Goal: Book appointment/travel/reservation

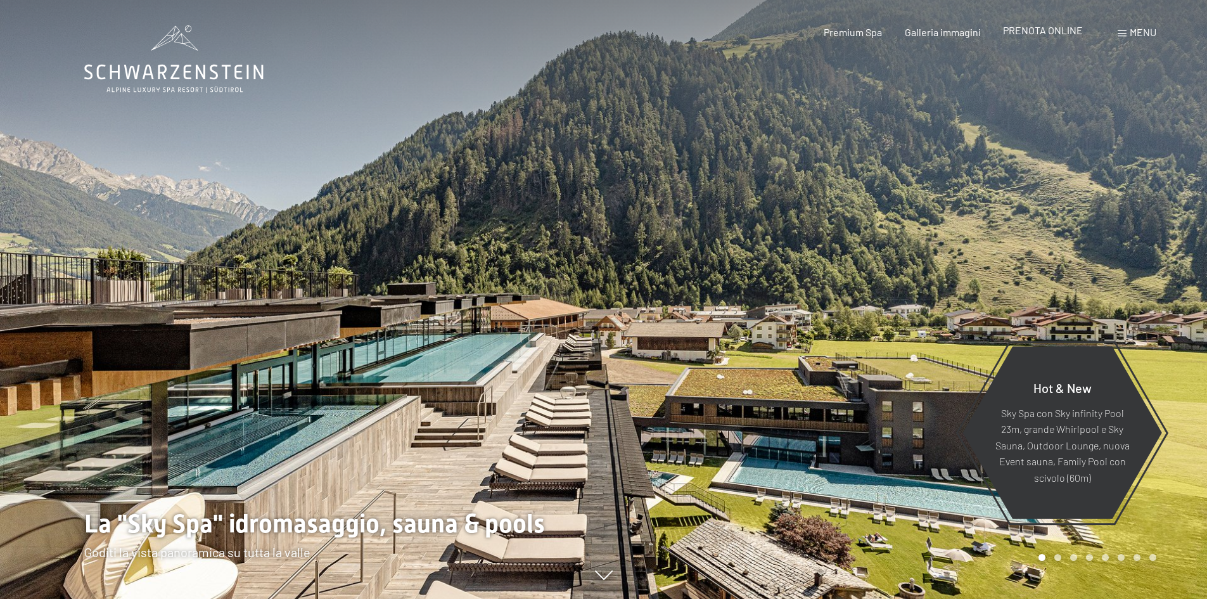
click at [1048, 27] on span "PRENOTA ONLINE" at bounding box center [1043, 30] width 80 height 12
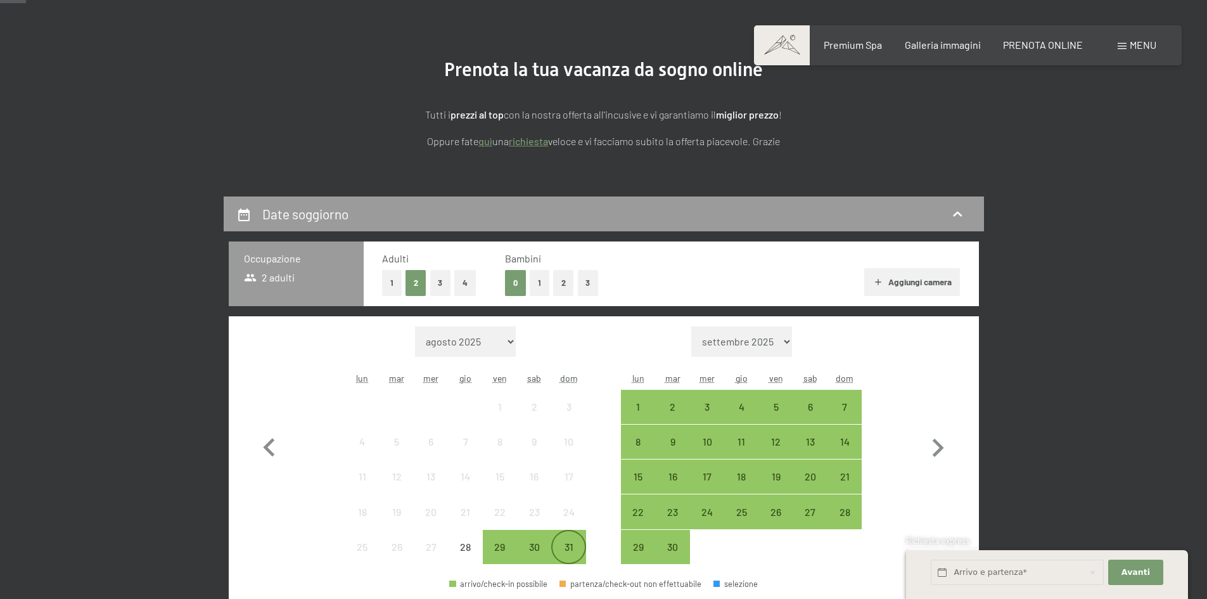
scroll to position [254, 0]
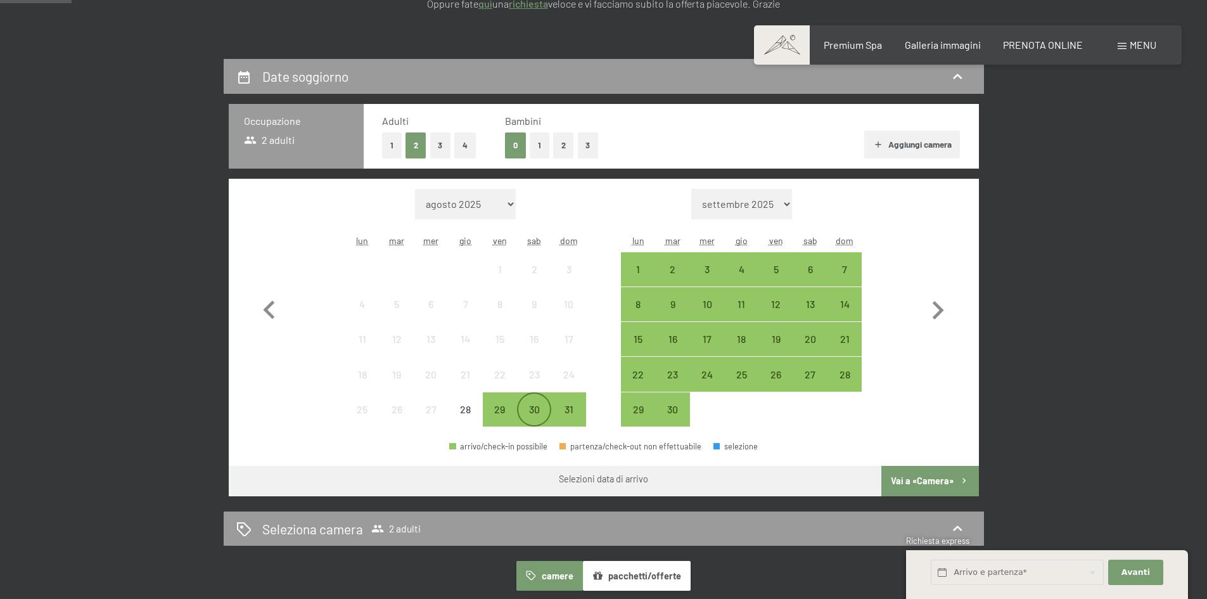
click at [532, 419] on div "30" at bounding box center [534, 420] width 32 height 32
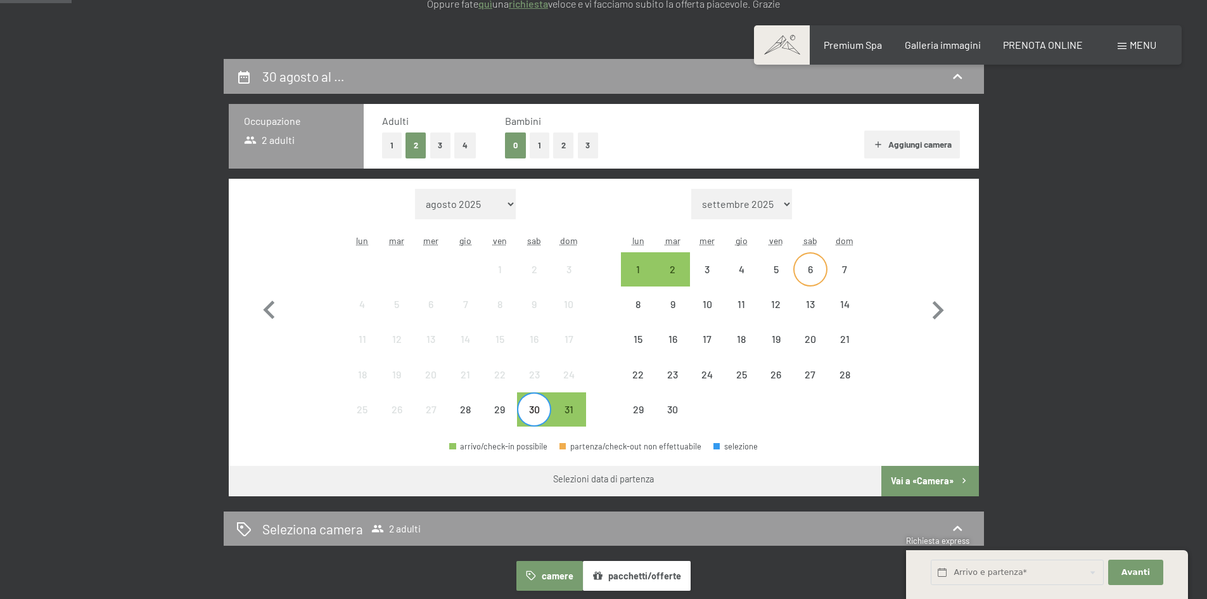
click at [809, 267] on div "6" at bounding box center [811, 280] width 32 height 32
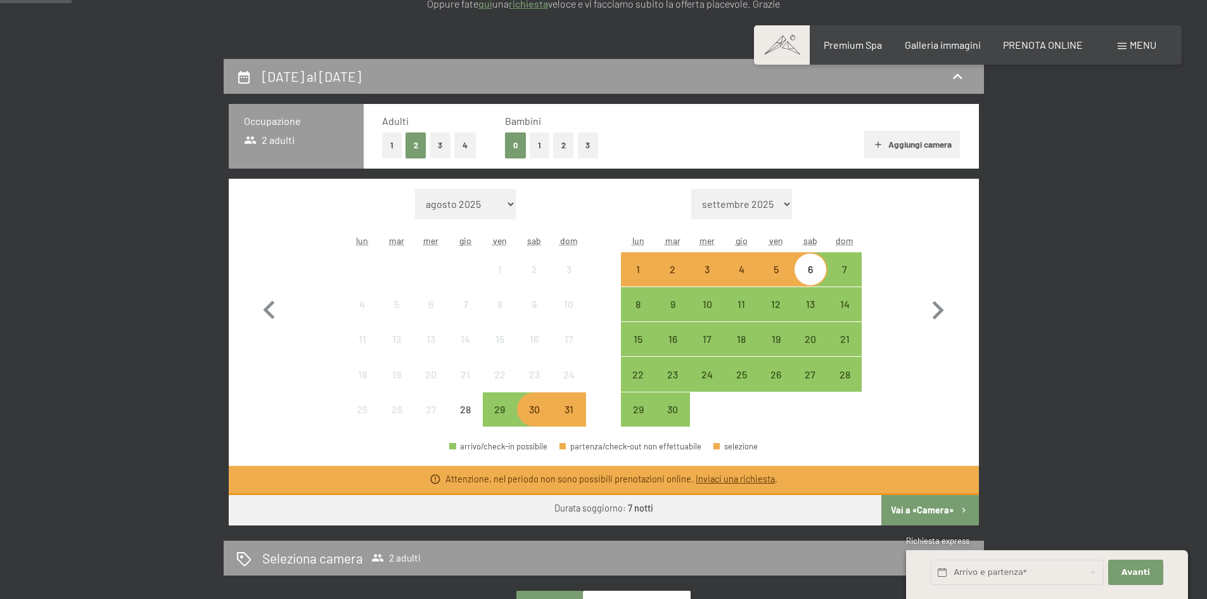
click at [533, 416] on div "30" at bounding box center [534, 420] width 32 height 32
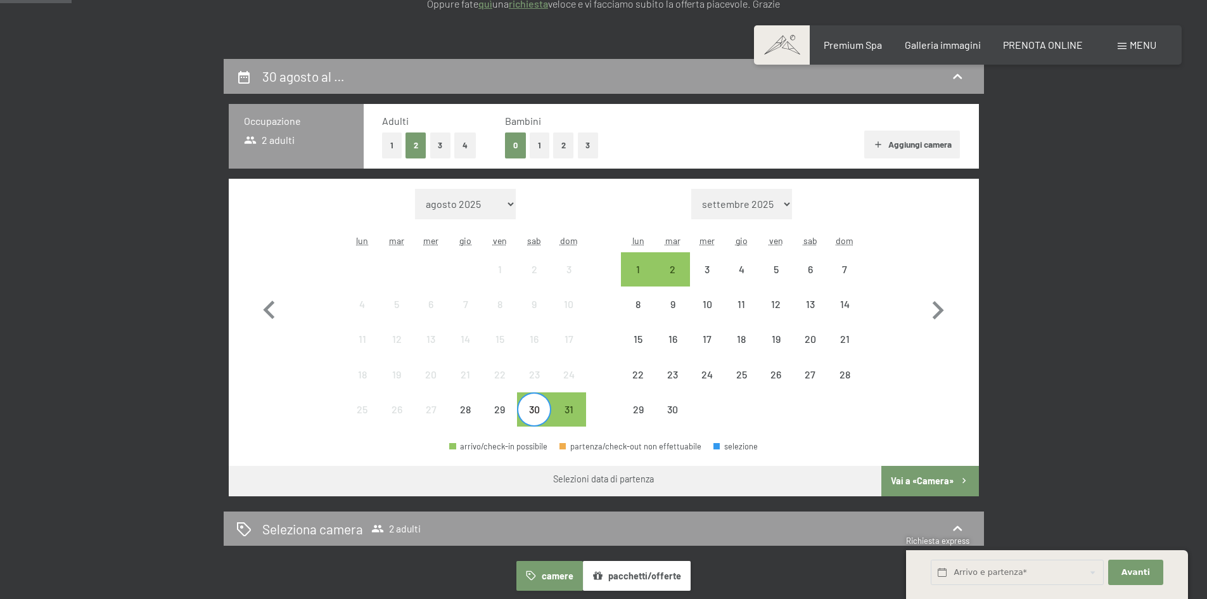
click at [541, 413] on div "30" at bounding box center [534, 420] width 32 height 32
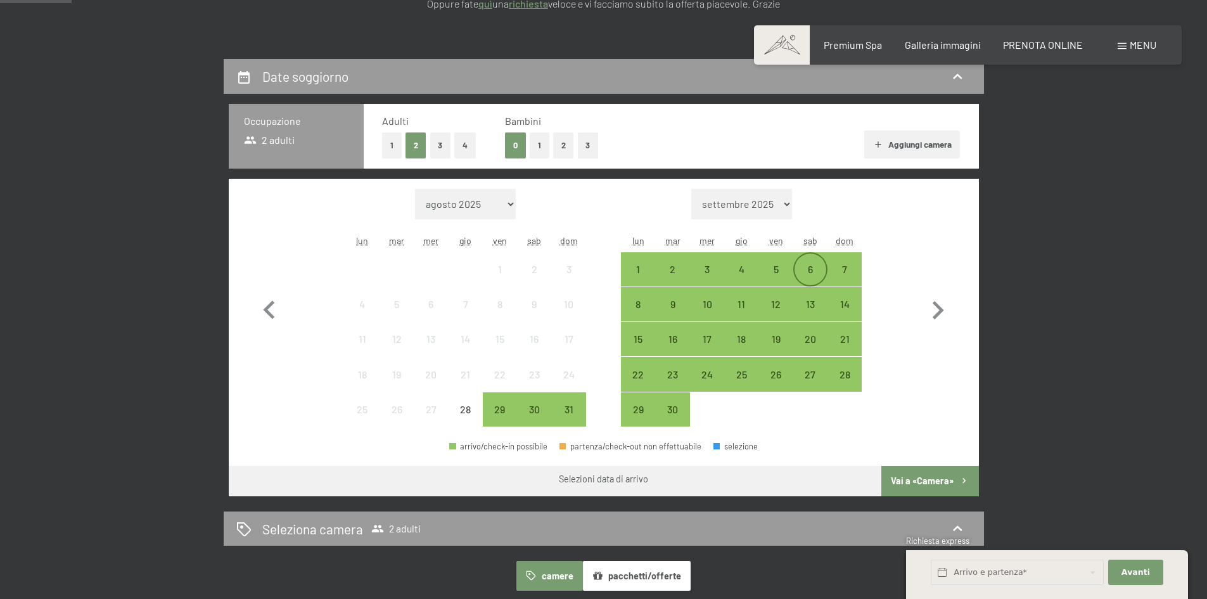
click at [805, 266] on div "6" at bounding box center [811, 280] width 32 height 32
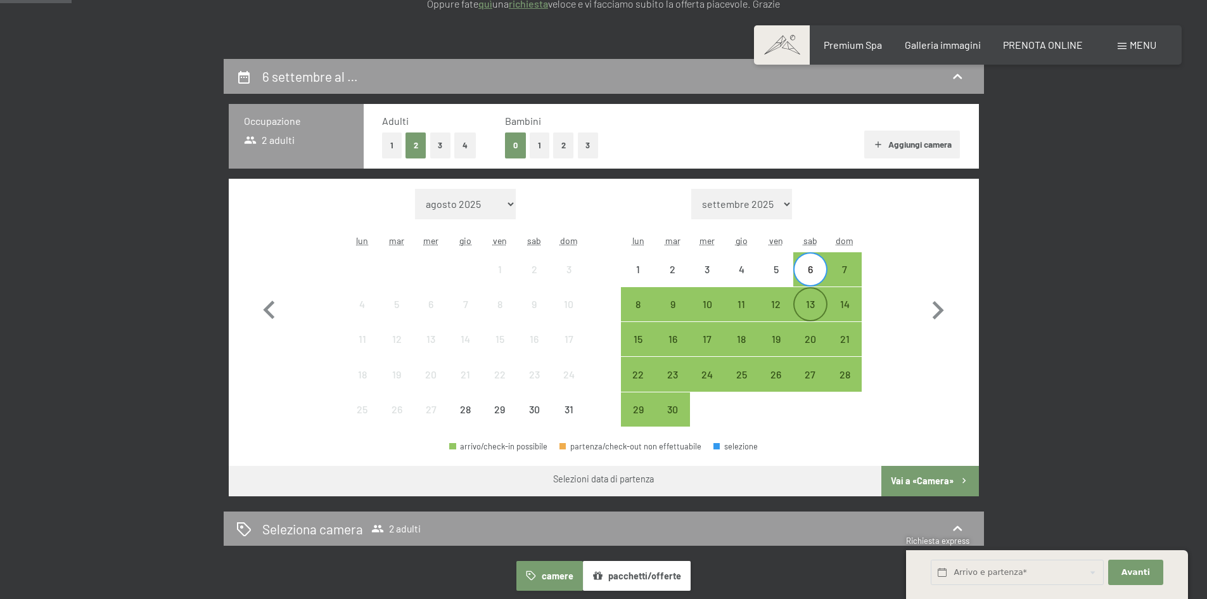
click at [806, 304] on div "13" at bounding box center [811, 315] width 32 height 32
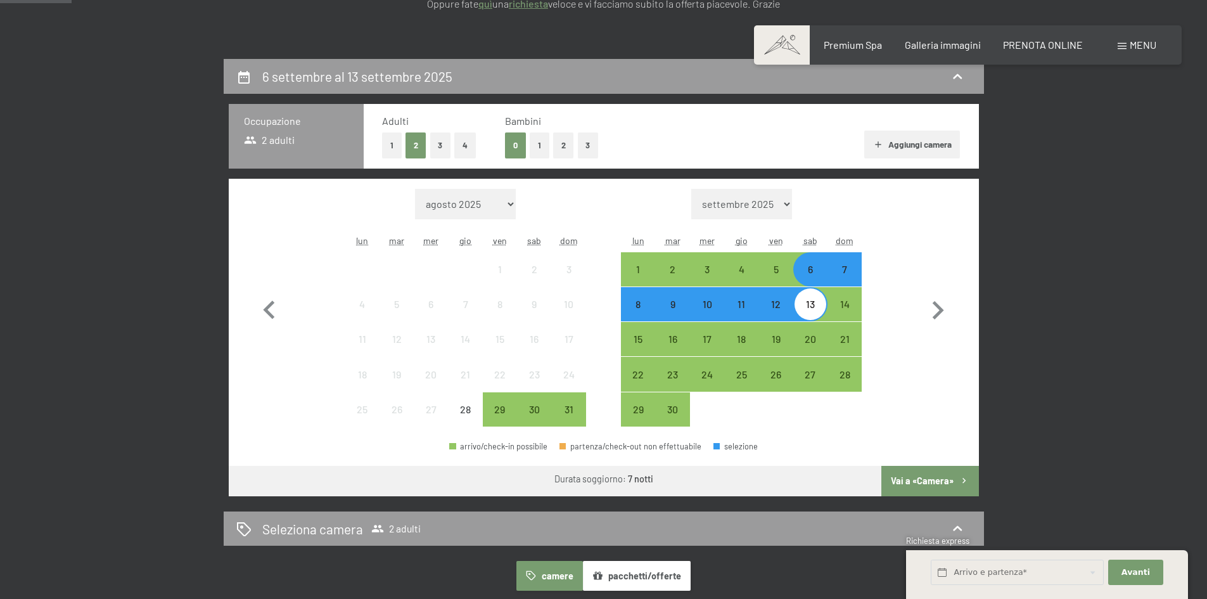
click at [937, 478] on button "Vai a «Camera»" at bounding box center [930, 481] width 97 height 30
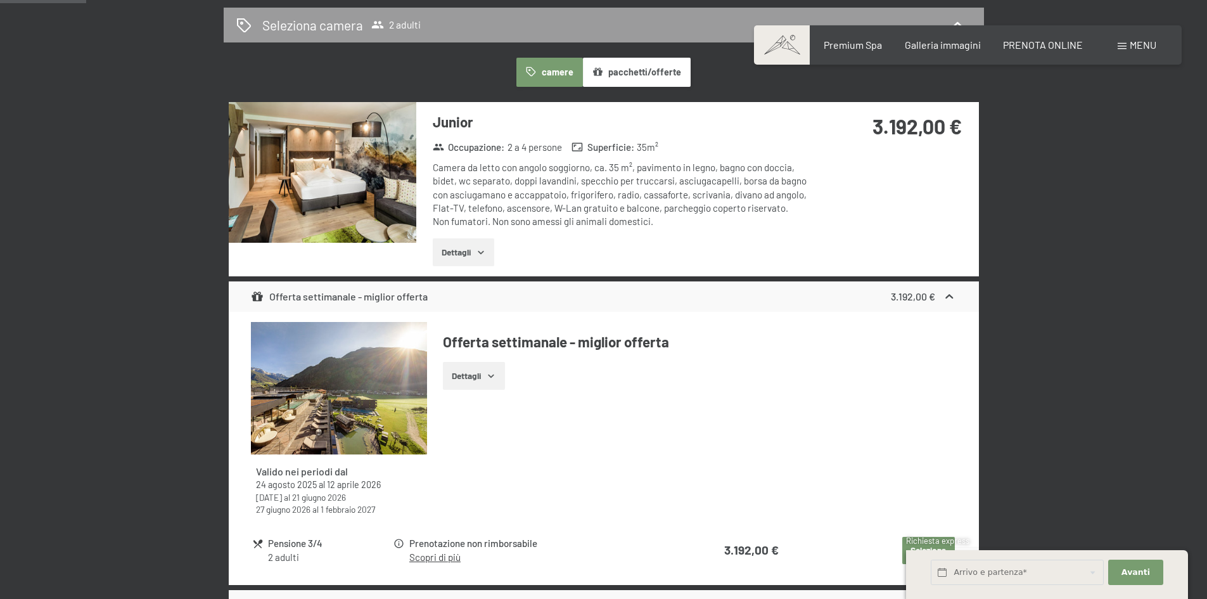
scroll to position [312, 0]
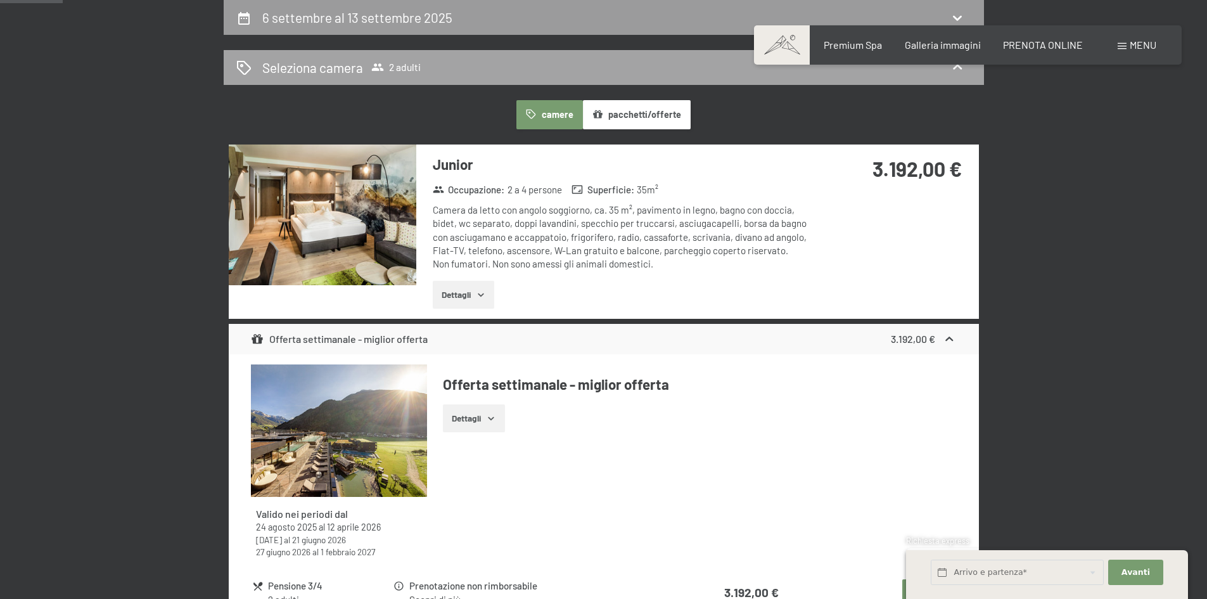
click at [401, 63] on span "2 adulti" at bounding box center [395, 67] width 49 height 13
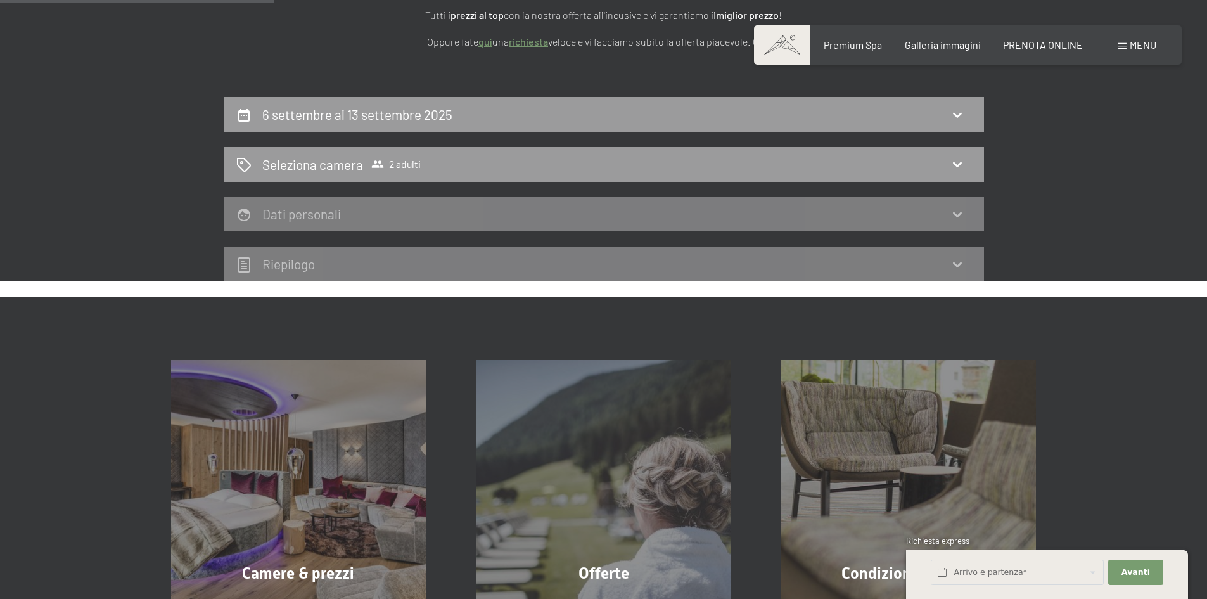
scroll to position [186, 0]
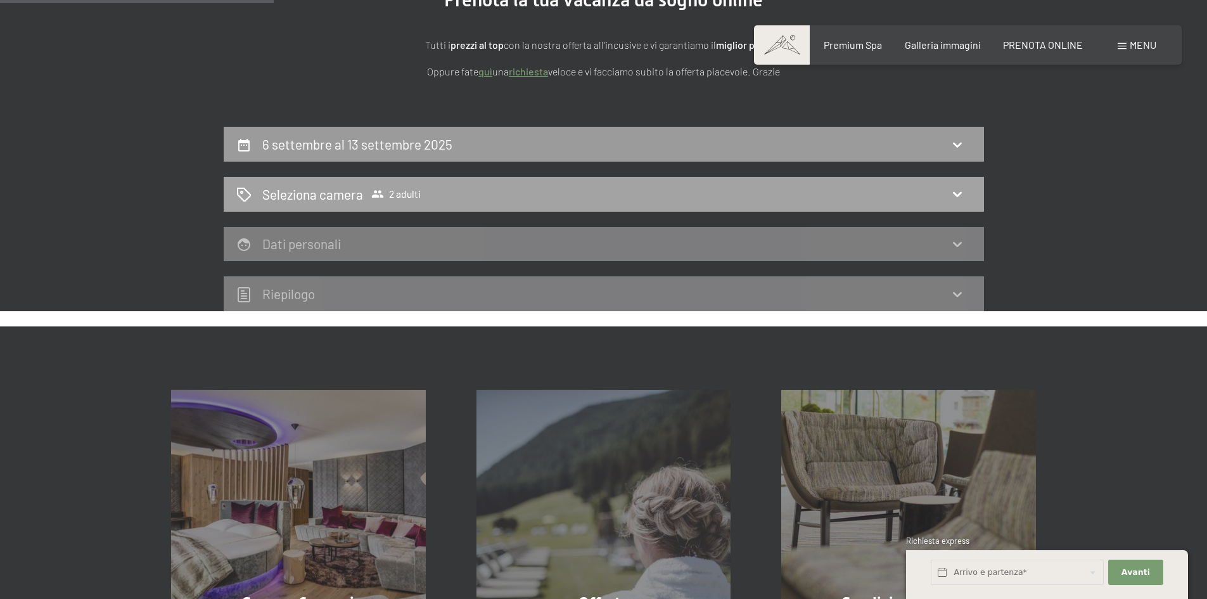
click at [965, 182] on div "Seleziona camera 2 adulti" at bounding box center [604, 194] width 761 height 35
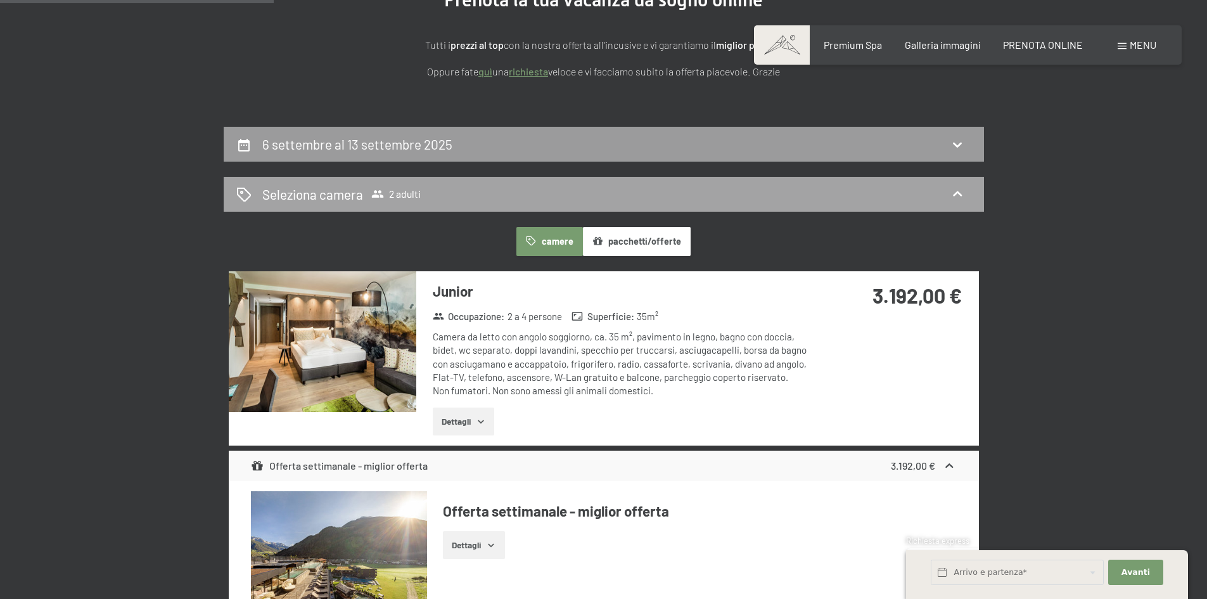
click at [339, 191] on h2 "Seleziona camera" at bounding box center [312, 194] width 101 height 18
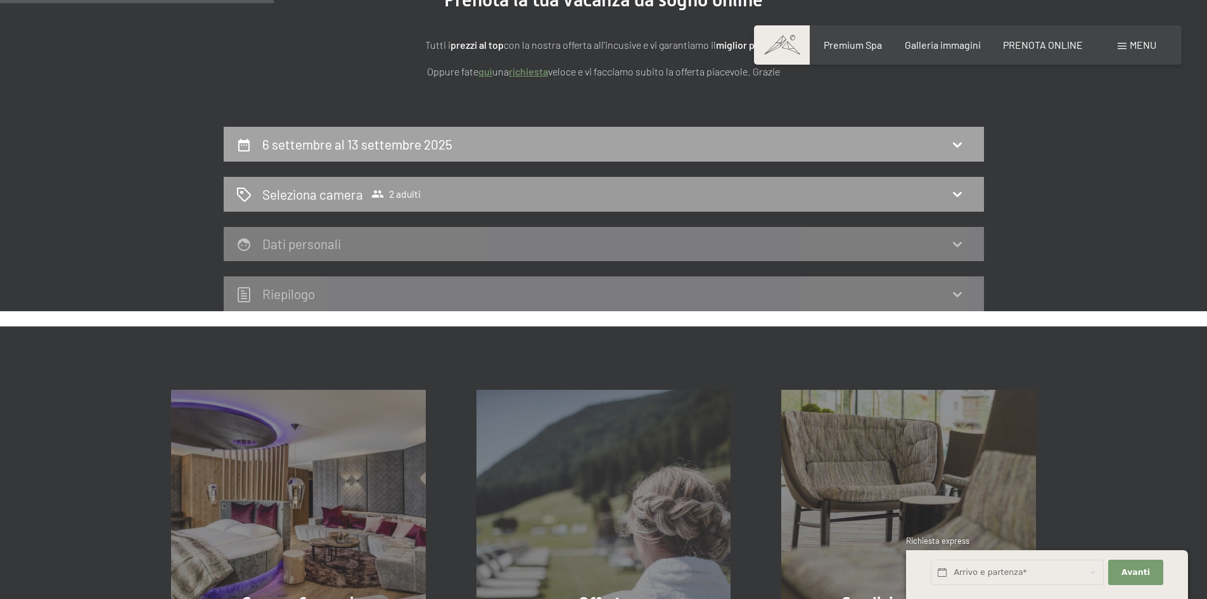
click at [352, 151] on h2 "6 settembre al 13 settembre 2025" at bounding box center [357, 144] width 190 height 16
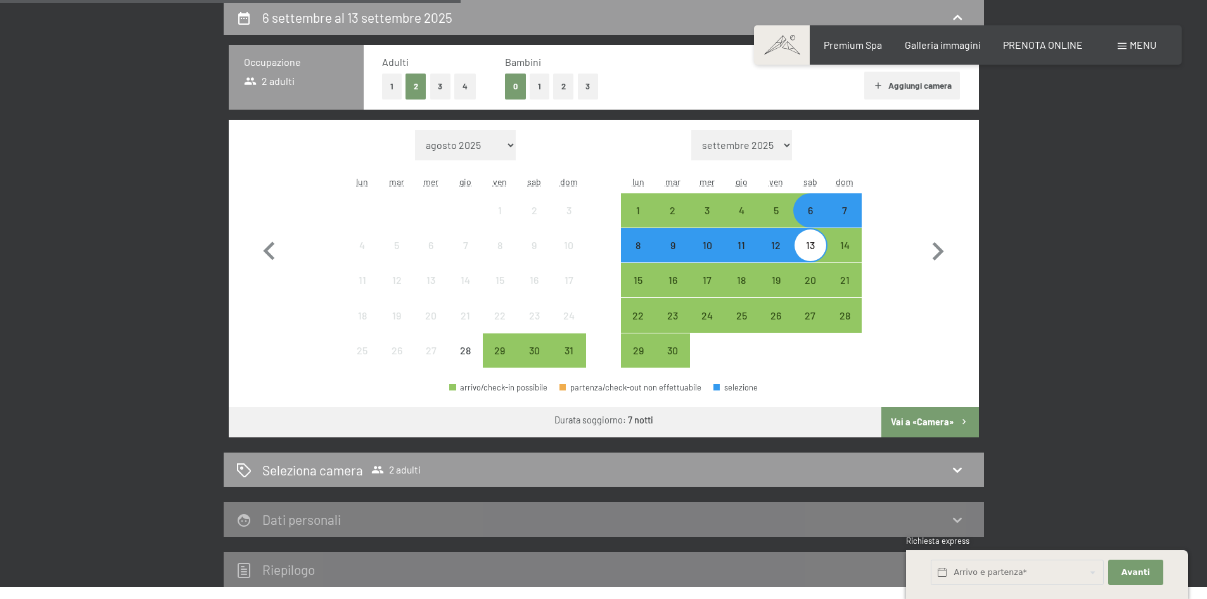
click at [542, 86] on button "1" at bounding box center [540, 87] width 20 height 26
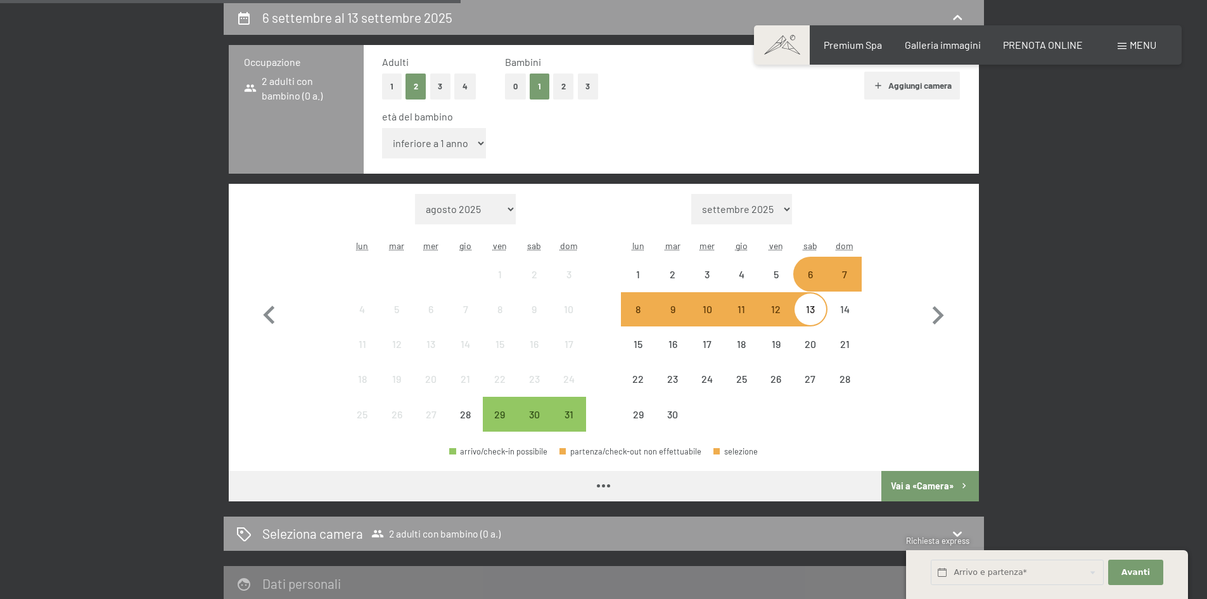
click at [465, 147] on select "inferiore a 1 anno 1 anno 2 anni 3 anni 4 anni 5 anni 6 anni 7 anni 8 anni 9 an…" at bounding box center [434, 143] width 105 height 30
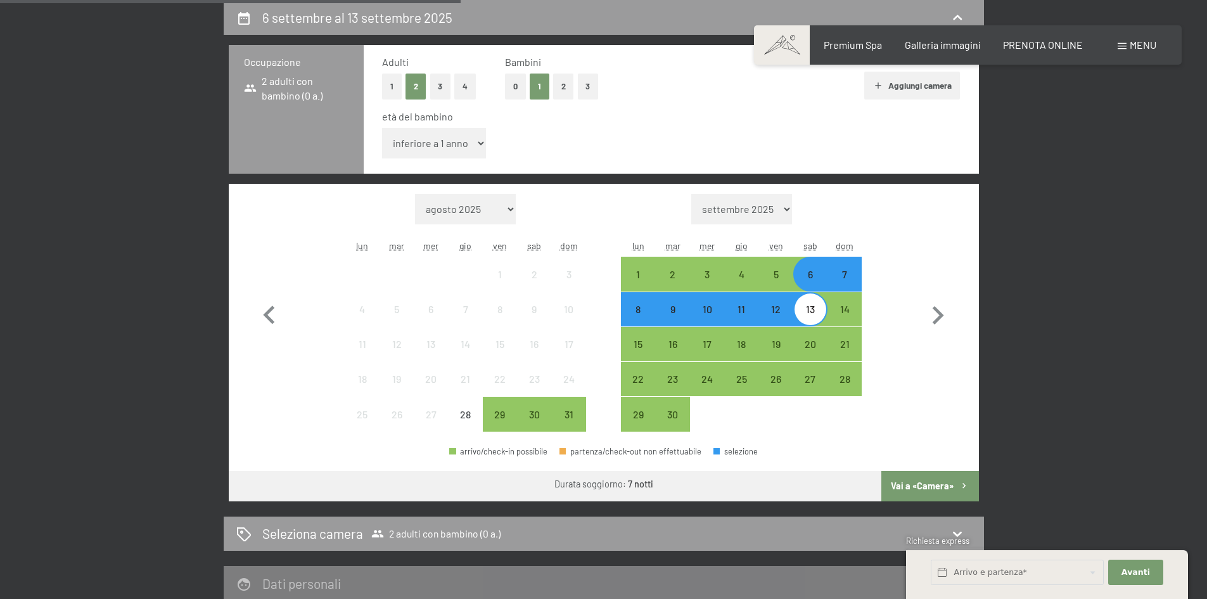
select select "7"
click at [382, 128] on select "inferiore a 1 anno 1 anno 2 anni 3 anni 4 anni 5 anni 6 anni 7 anni 8 anni 9 an…" at bounding box center [434, 143] width 105 height 30
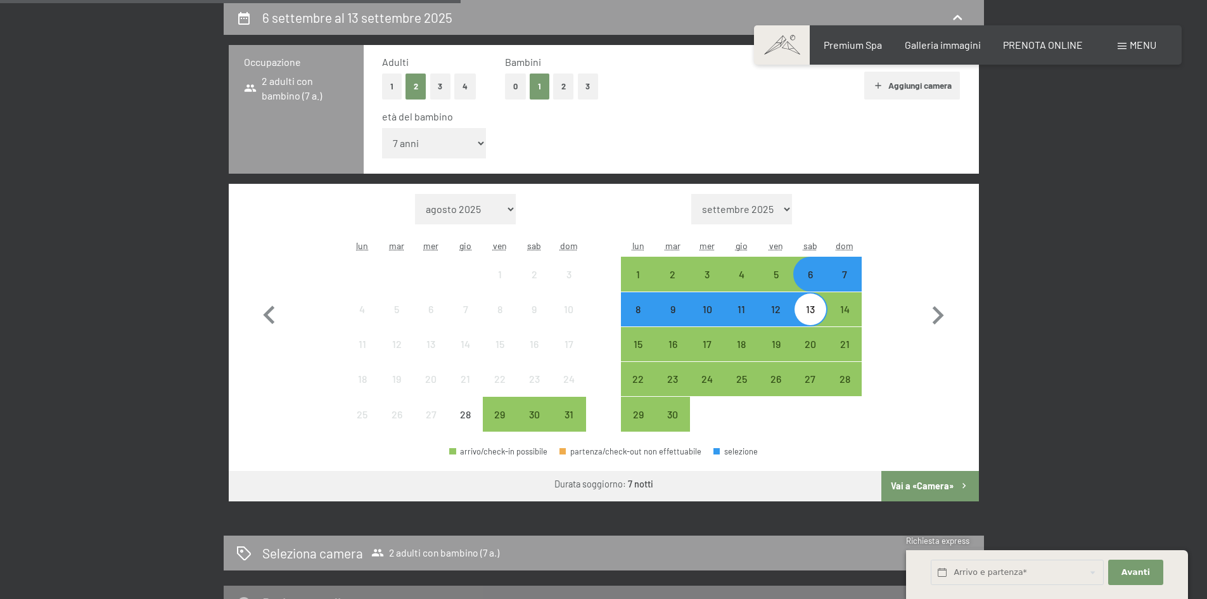
click at [946, 485] on button "Vai a «Camera»" at bounding box center [930, 486] width 97 height 30
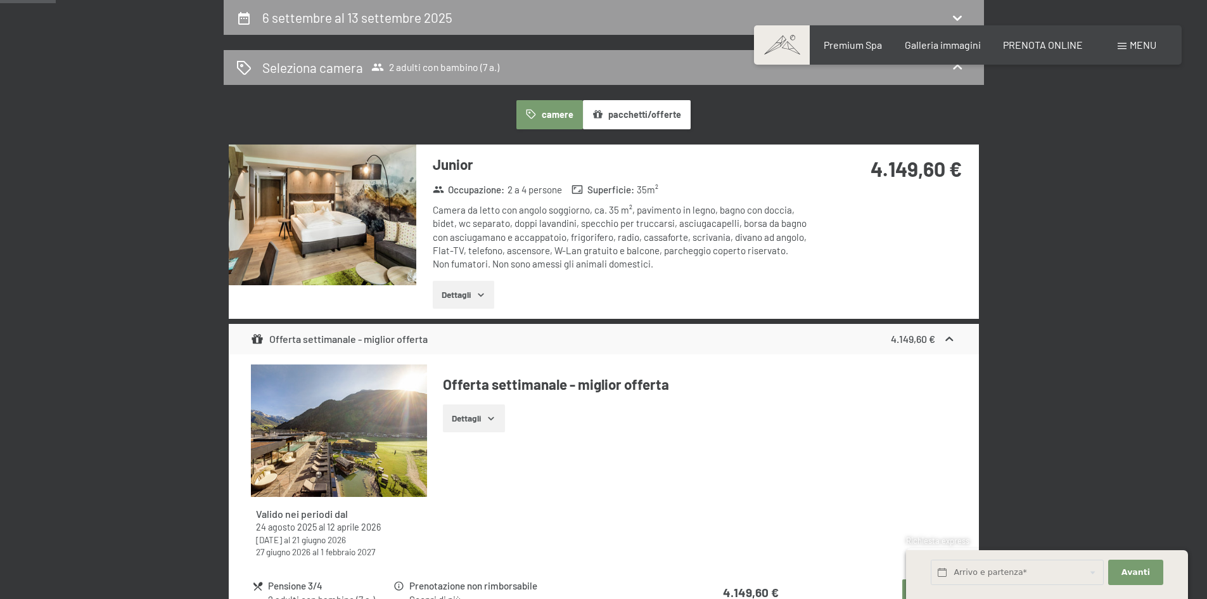
click at [499, 423] on button "Dettagli" at bounding box center [473, 418] width 61 height 28
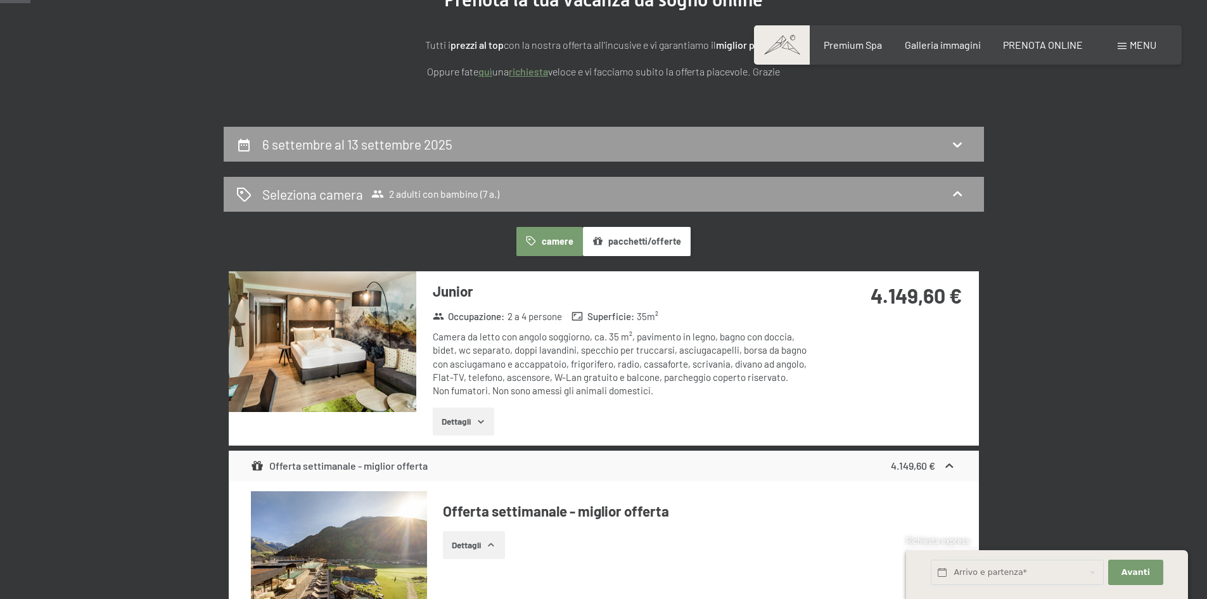
scroll to position [0, 0]
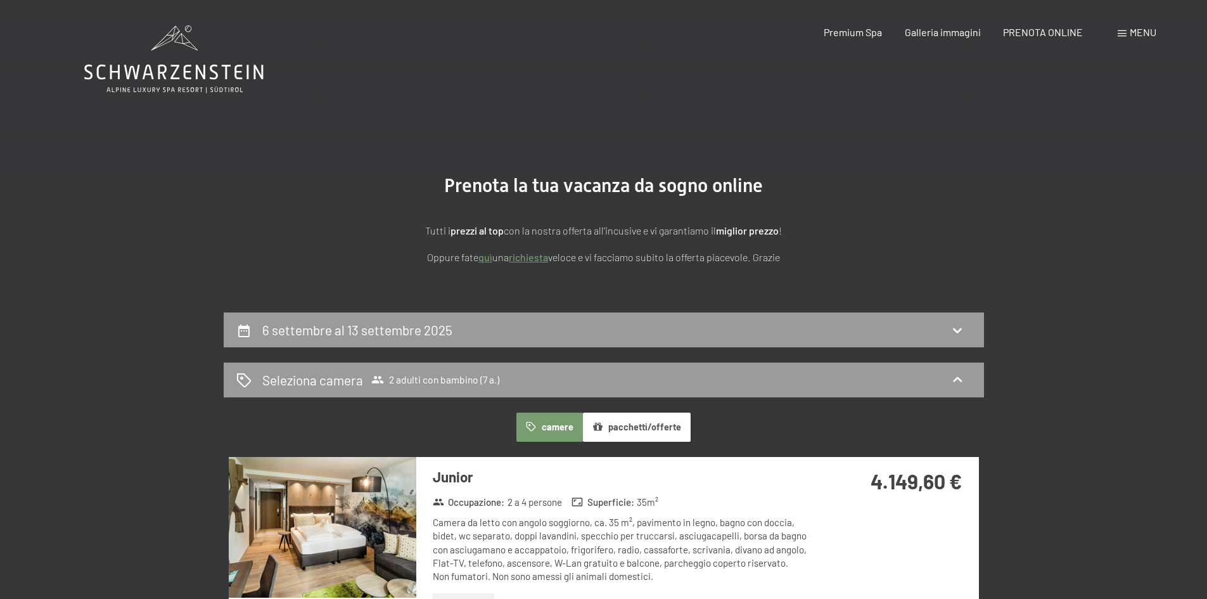
click at [154, 70] on icon at bounding box center [173, 59] width 179 height 68
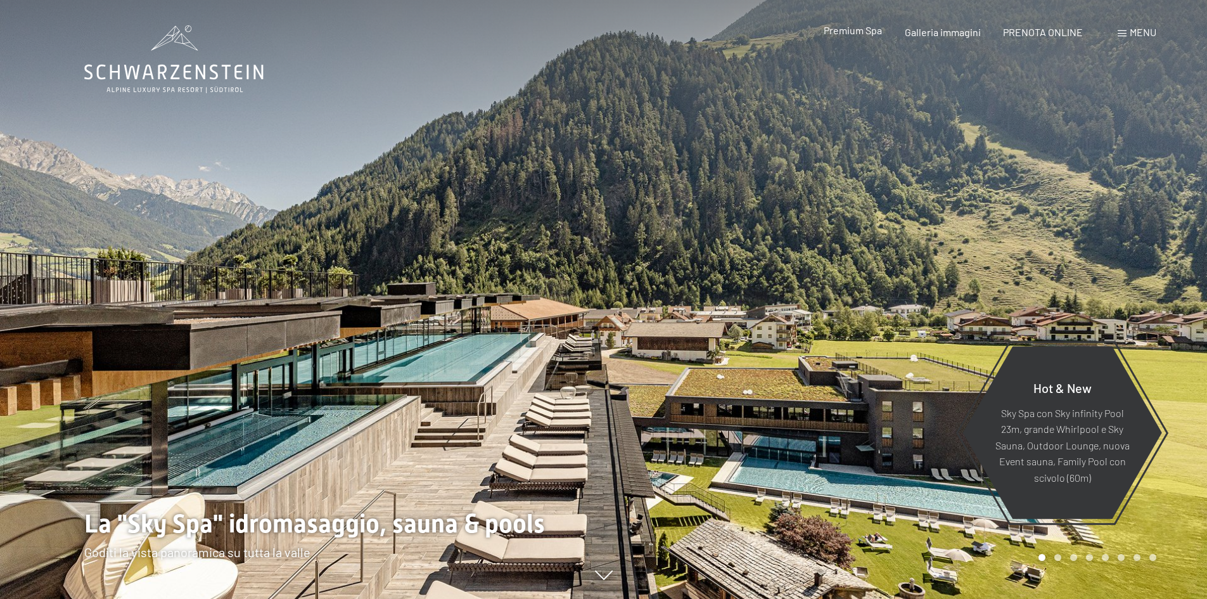
click at [865, 35] on span "Premium Spa" at bounding box center [853, 30] width 58 height 12
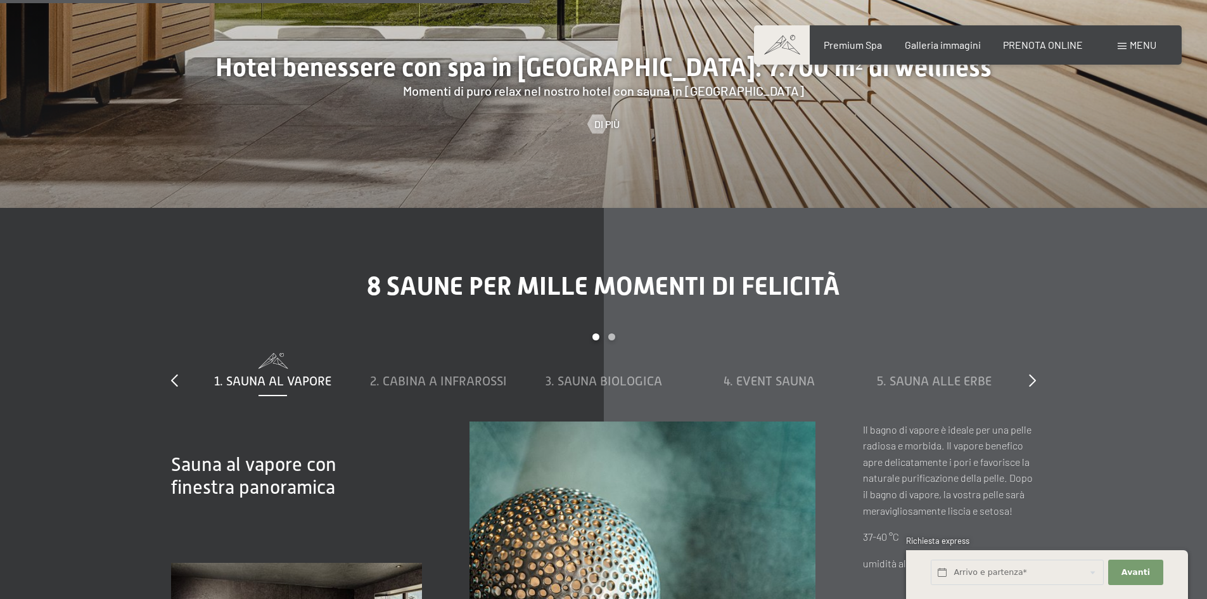
scroll to position [4183, 0]
click at [588, 375] on span "3. Sauna biologica" at bounding box center [604, 382] width 117 height 14
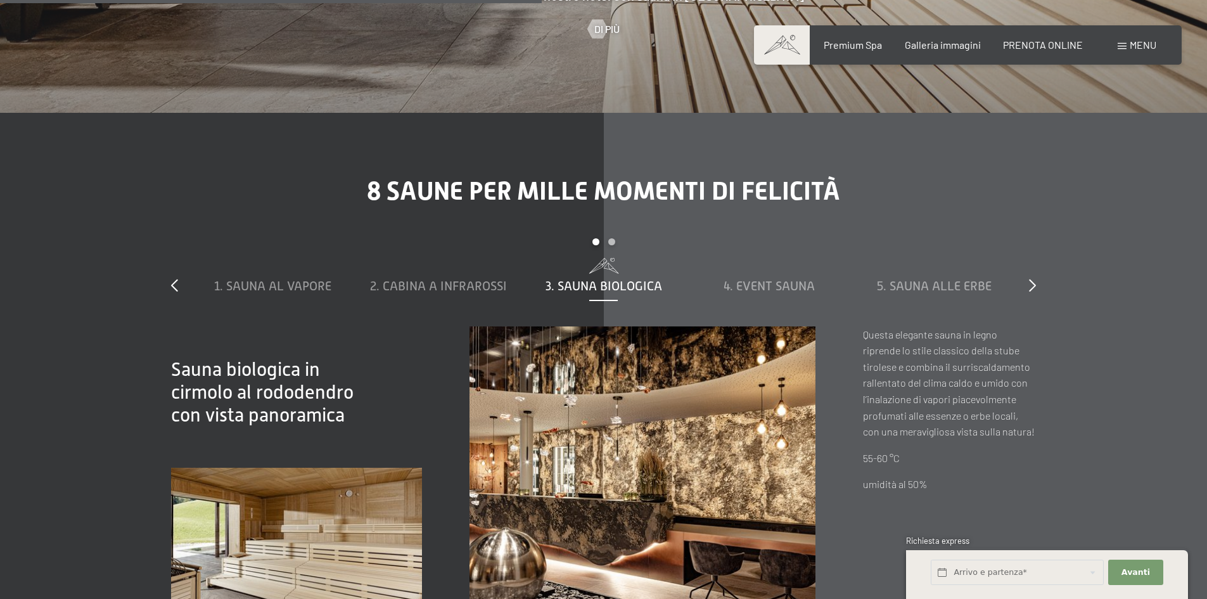
scroll to position [4310, 0]
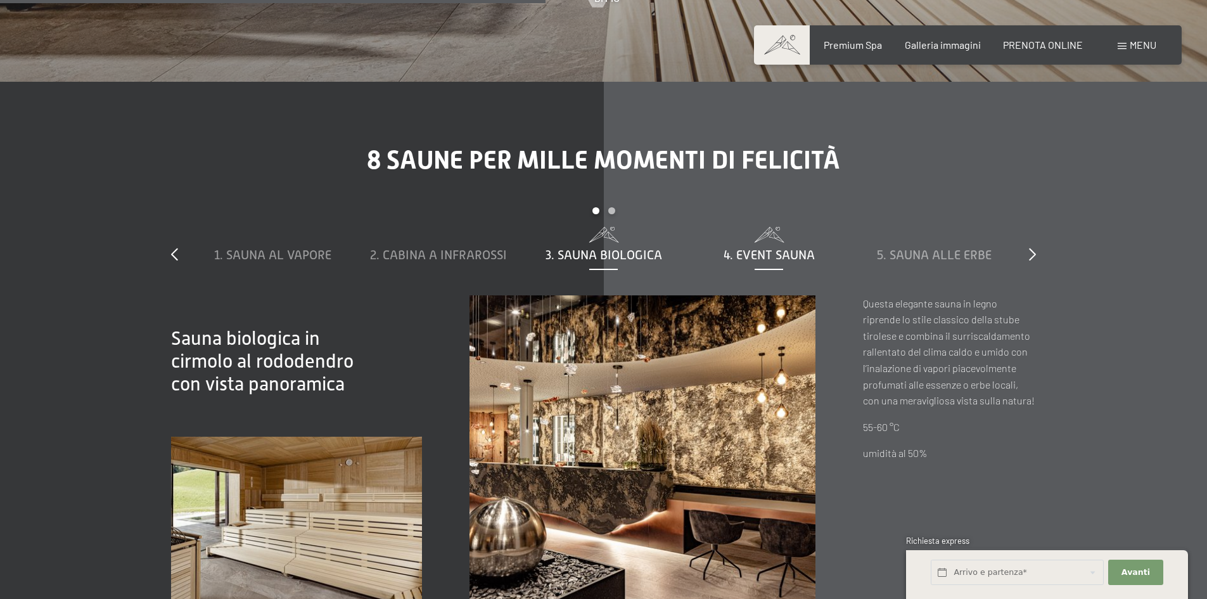
click at [766, 248] on span "4. Event Sauna" at bounding box center [769, 255] width 91 height 14
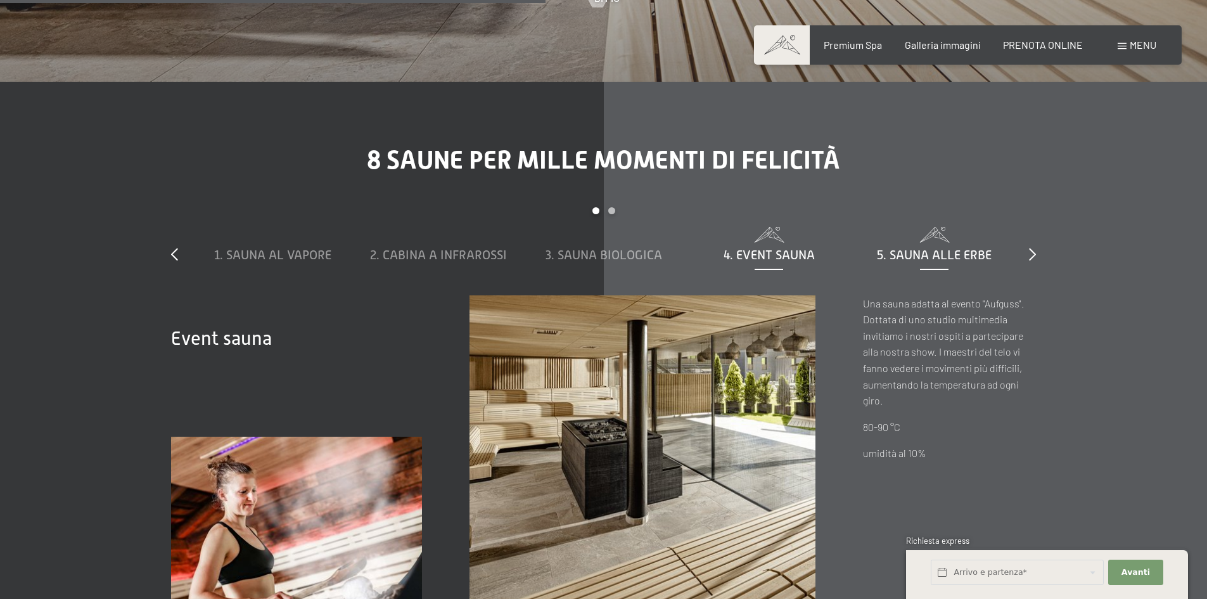
click at [922, 248] on span "5. Sauna alle erbe" at bounding box center [934, 255] width 115 height 14
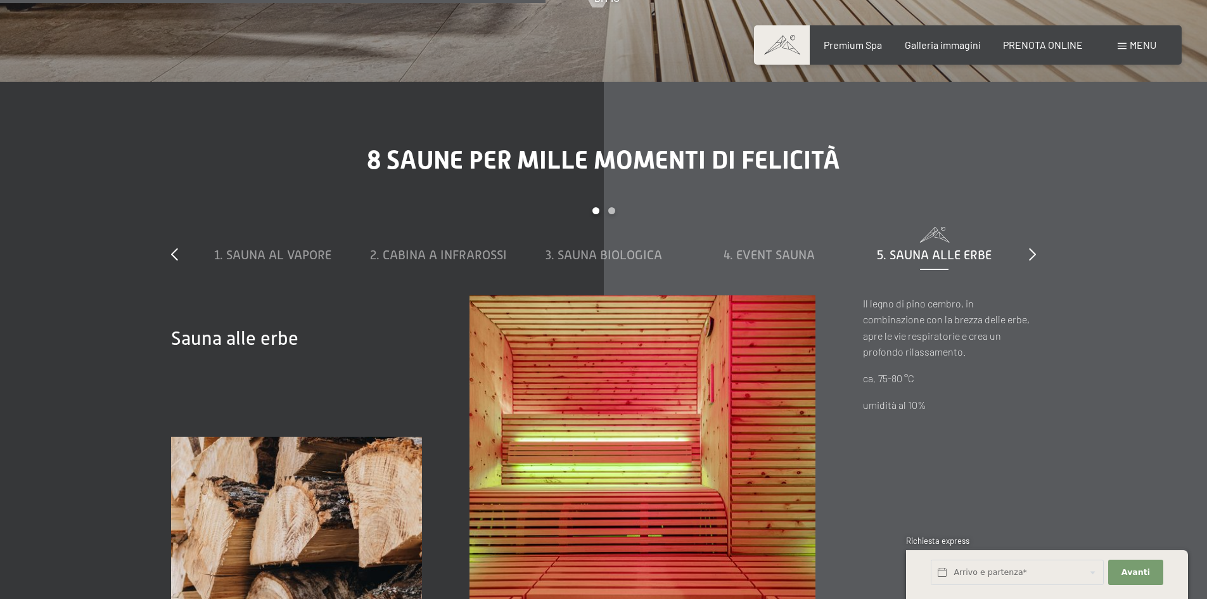
click at [1026, 235] on div "slide 1 to 5 of 8 1. Sauna al vapore 2. Cabina a infrarossi 3. Sauna biologica …" at bounding box center [603, 251] width 865 height 88
click at [1032, 248] on icon at bounding box center [1032, 254] width 7 height 13
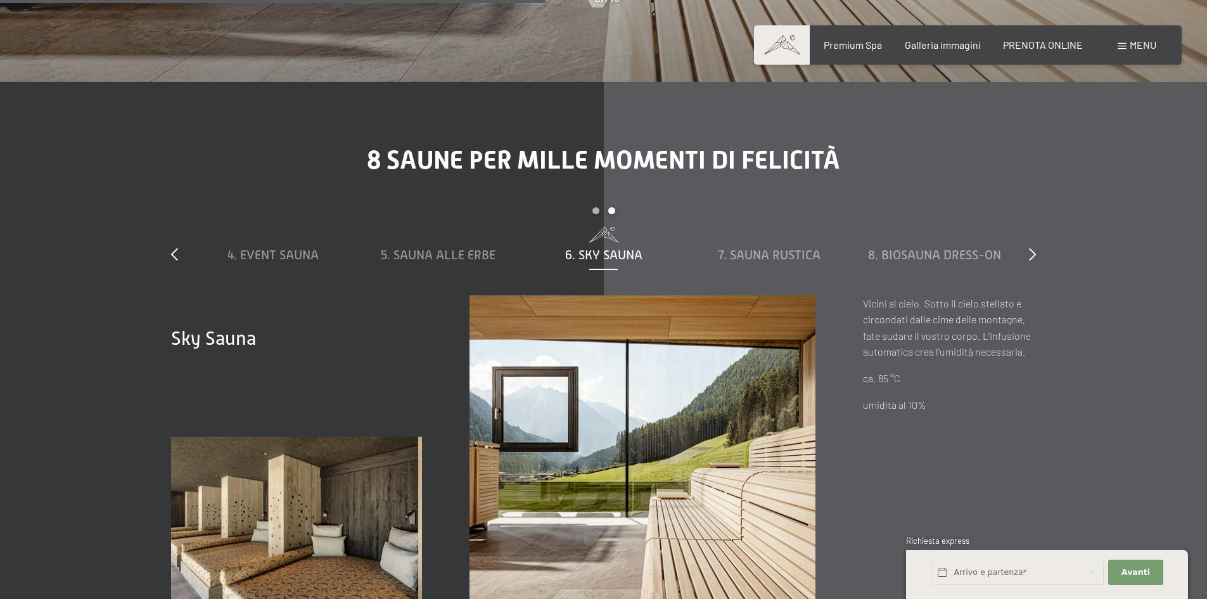
click at [620, 246] on div "6. Sky Sauna" at bounding box center [603, 255] width 153 height 18
click at [790, 248] on span "7. Sauna rustica" at bounding box center [769, 255] width 103 height 14
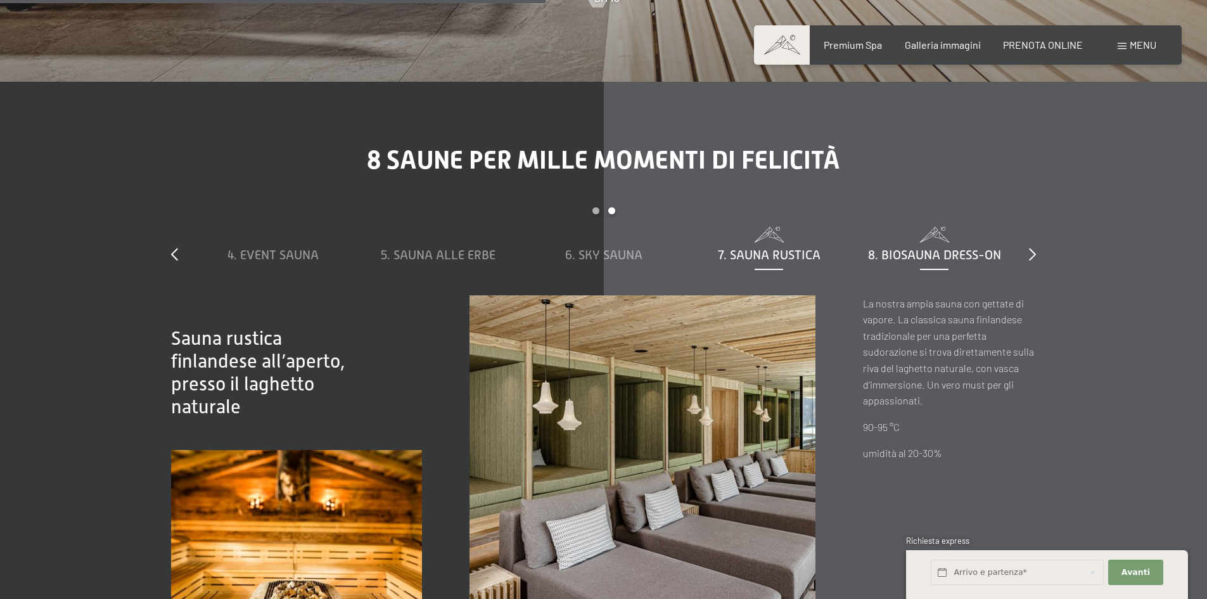
click at [969, 248] on span "8. Biosauna dress-on" at bounding box center [934, 255] width 133 height 14
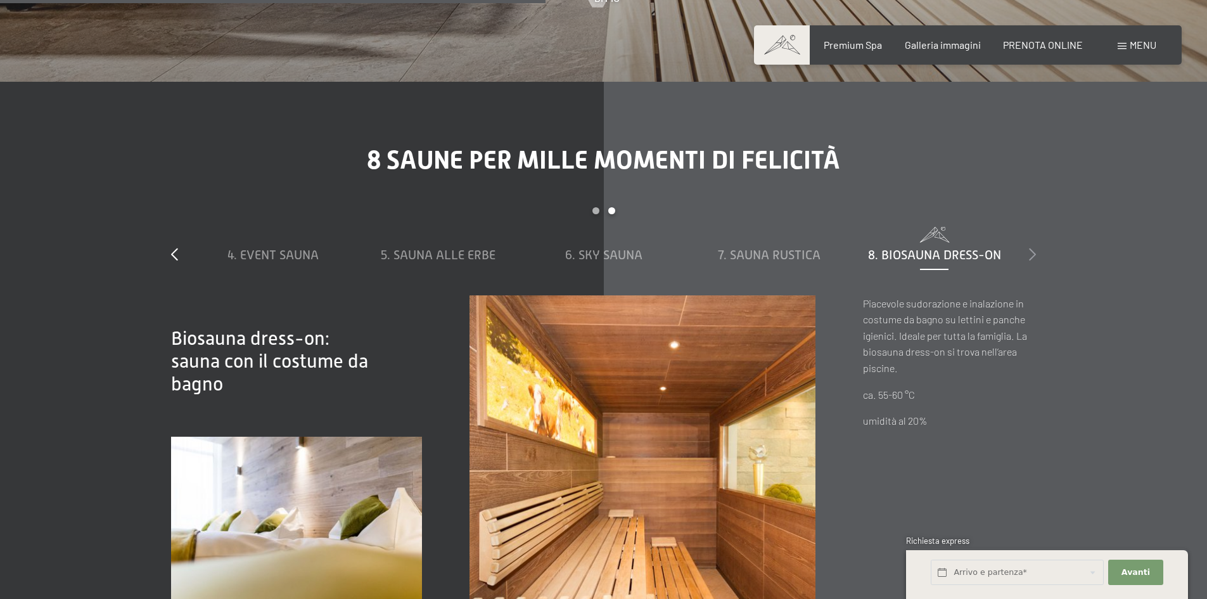
click at [1035, 248] on icon at bounding box center [1032, 254] width 7 height 13
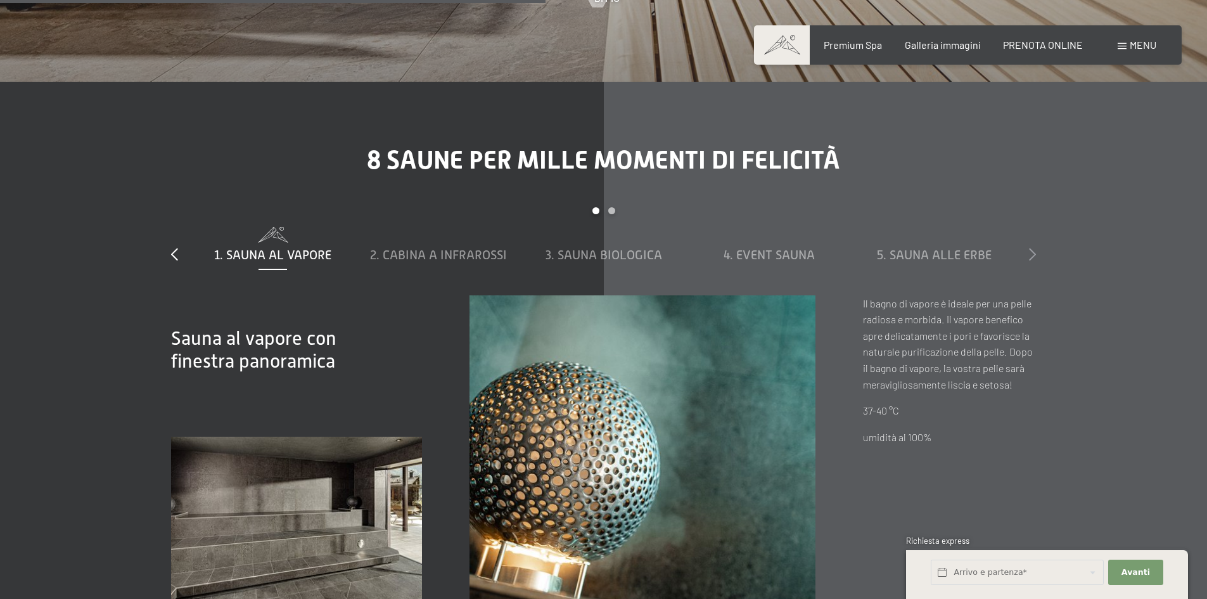
click at [1035, 248] on icon at bounding box center [1032, 254] width 7 height 13
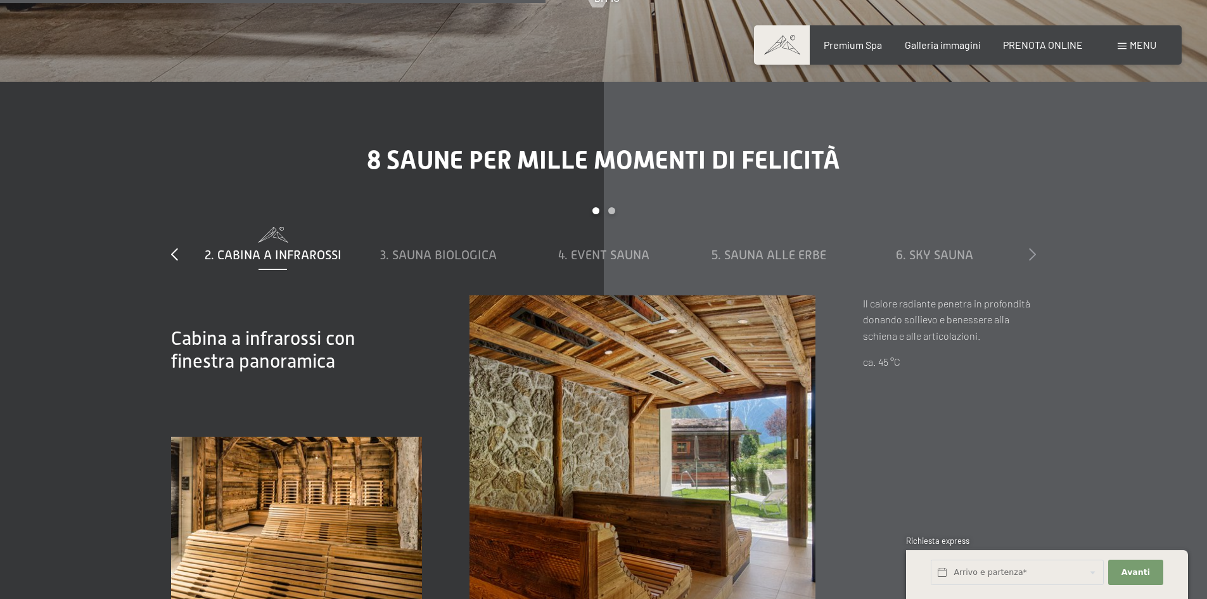
click at [1035, 248] on icon at bounding box center [1032, 254] width 7 height 13
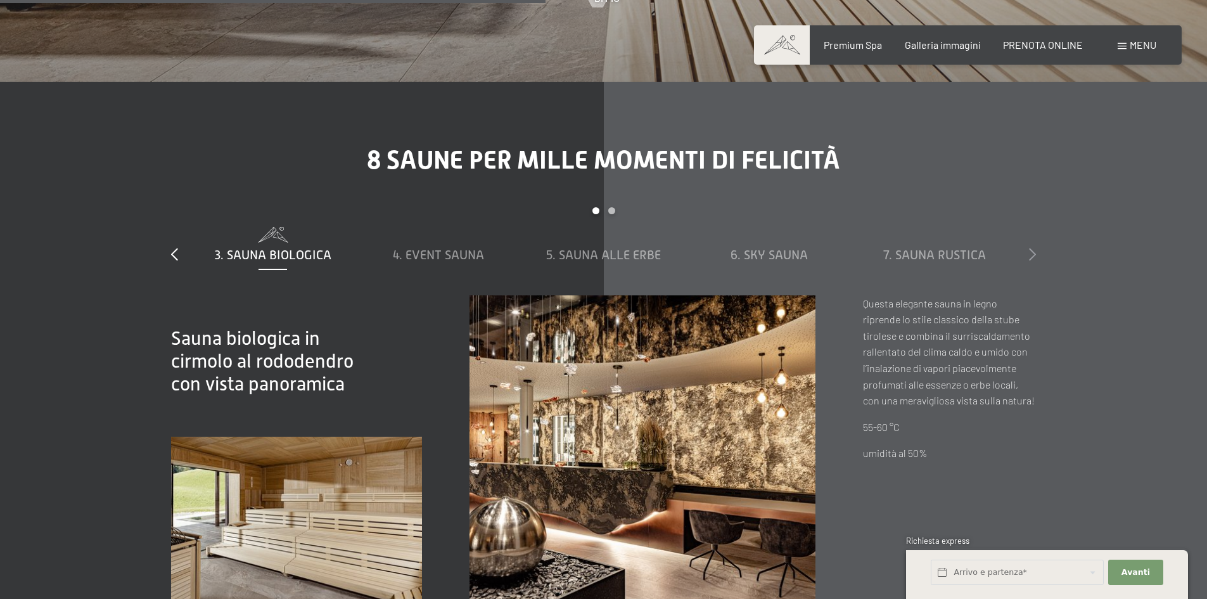
click at [1035, 248] on icon at bounding box center [1032, 254] width 7 height 13
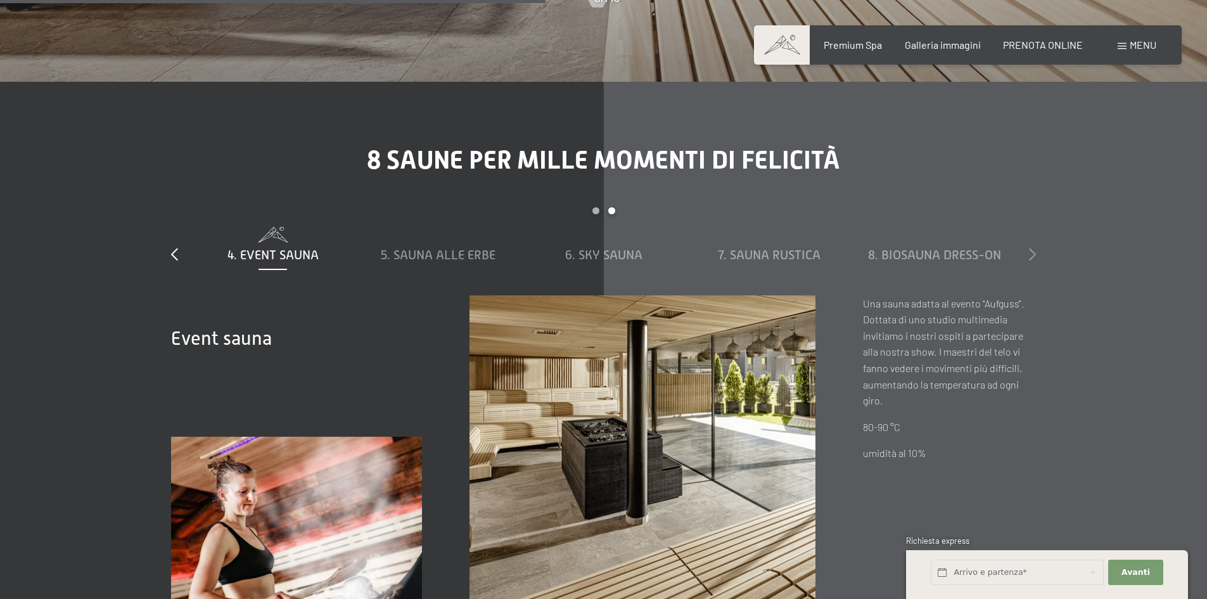
click at [1035, 248] on icon at bounding box center [1032, 254] width 7 height 13
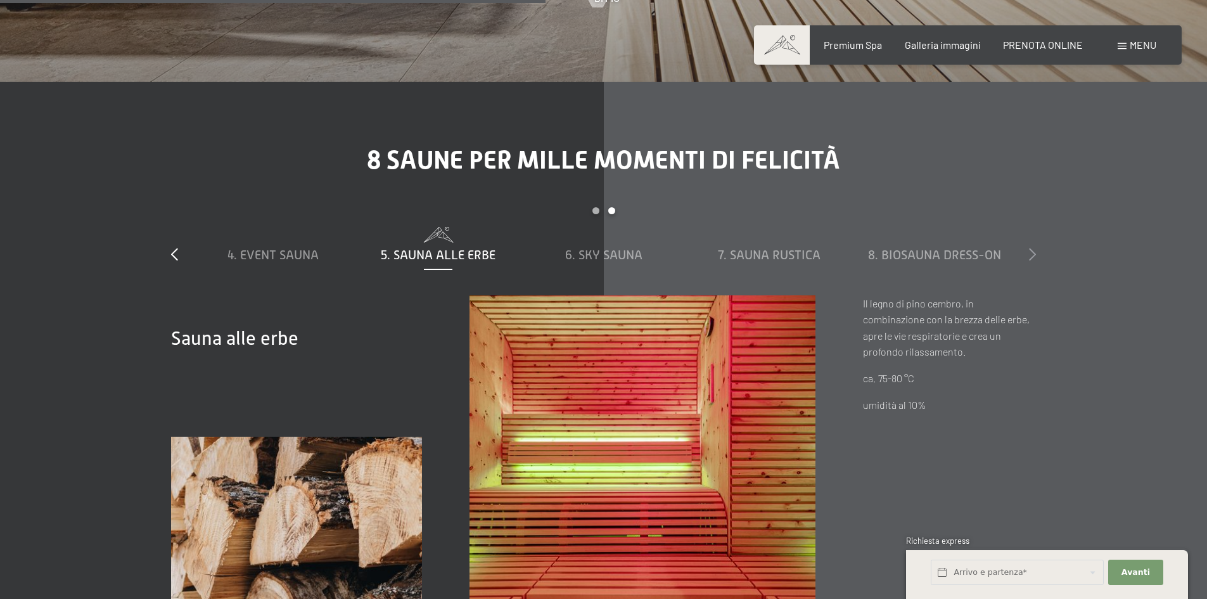
click at [1035, 248] on icon at bounding box center [1032, 254] width 7 height 13
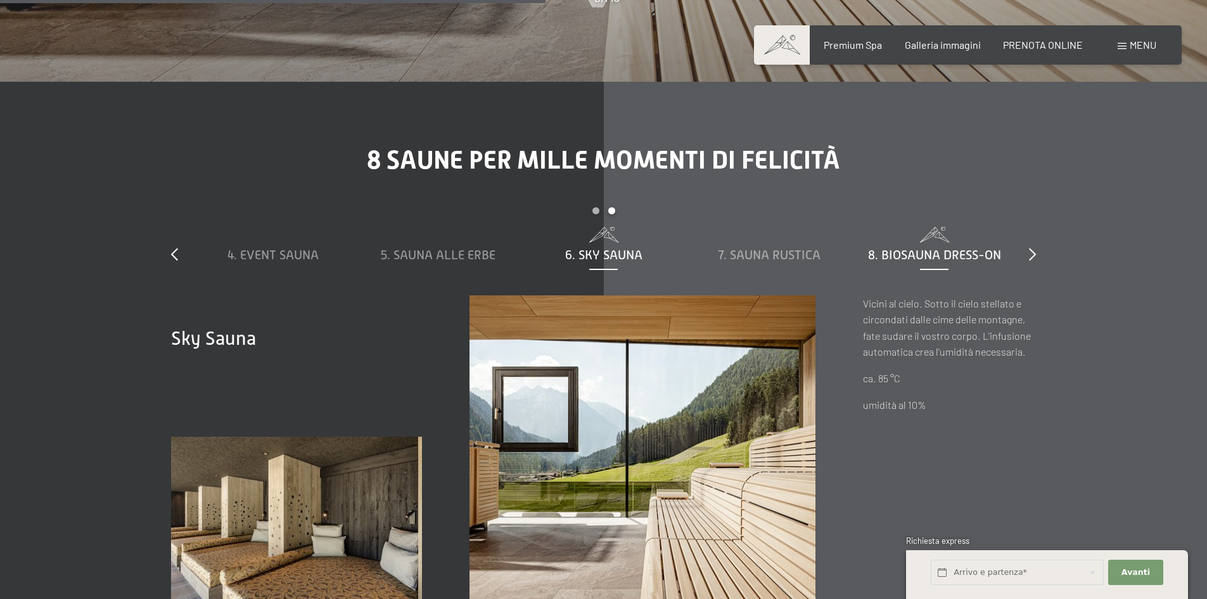
click at [956, 248] on span "8. Biosauna dress-on" at bounding box center [934, 255] width 133 height 14
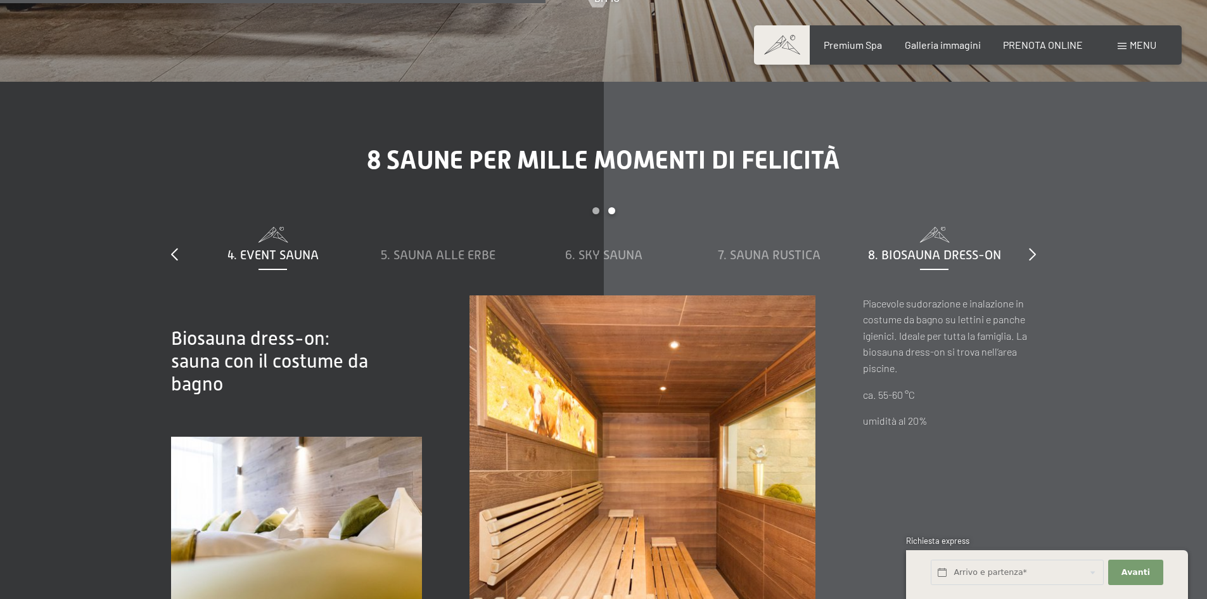
click at [249, 248] on span "4. Event Sauna" at bounding box center [273, 255] width 91 height 14
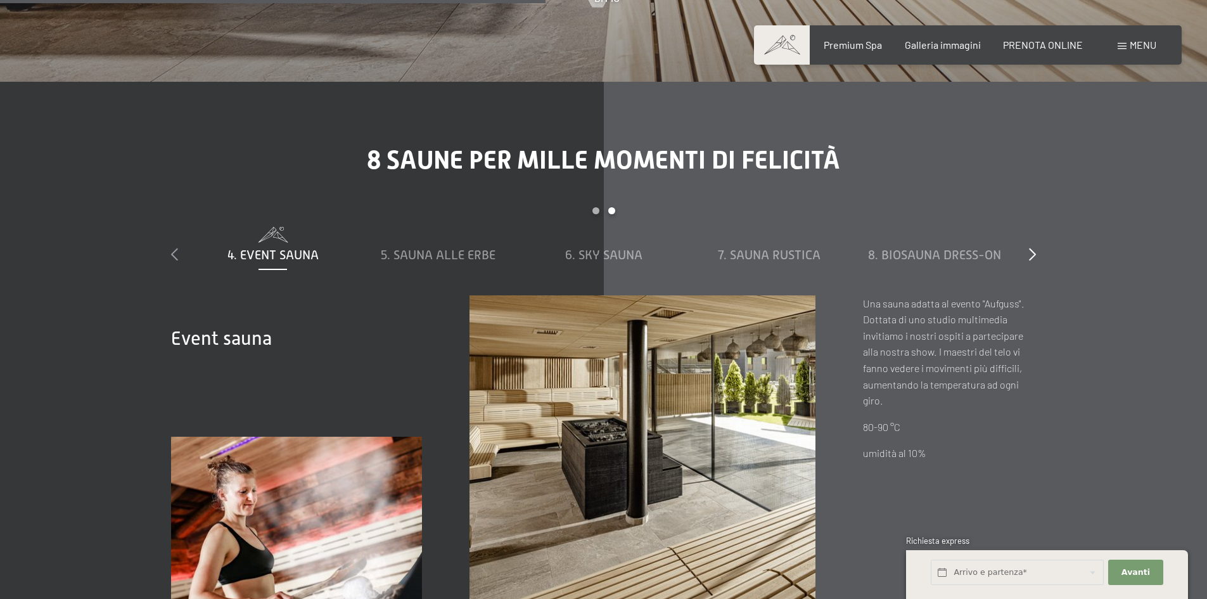
click at [172, 248] on icon at bounding box center [174, 254] width 7 height 13
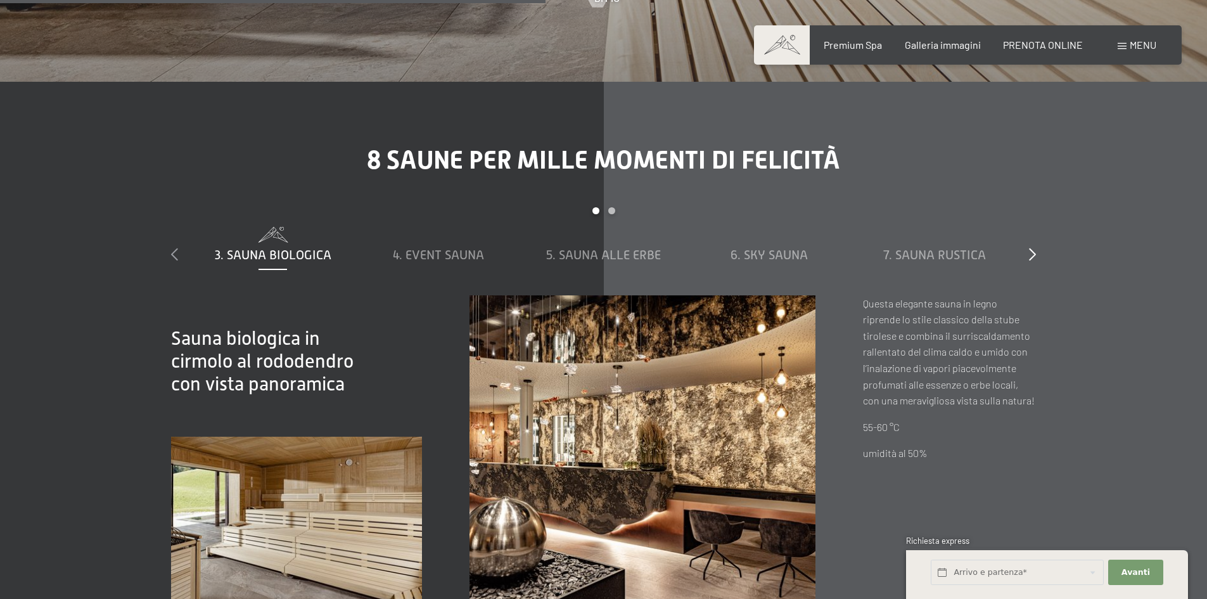
click at [172, 248] on icon at bounding box center [174, 254] width 7 height 13
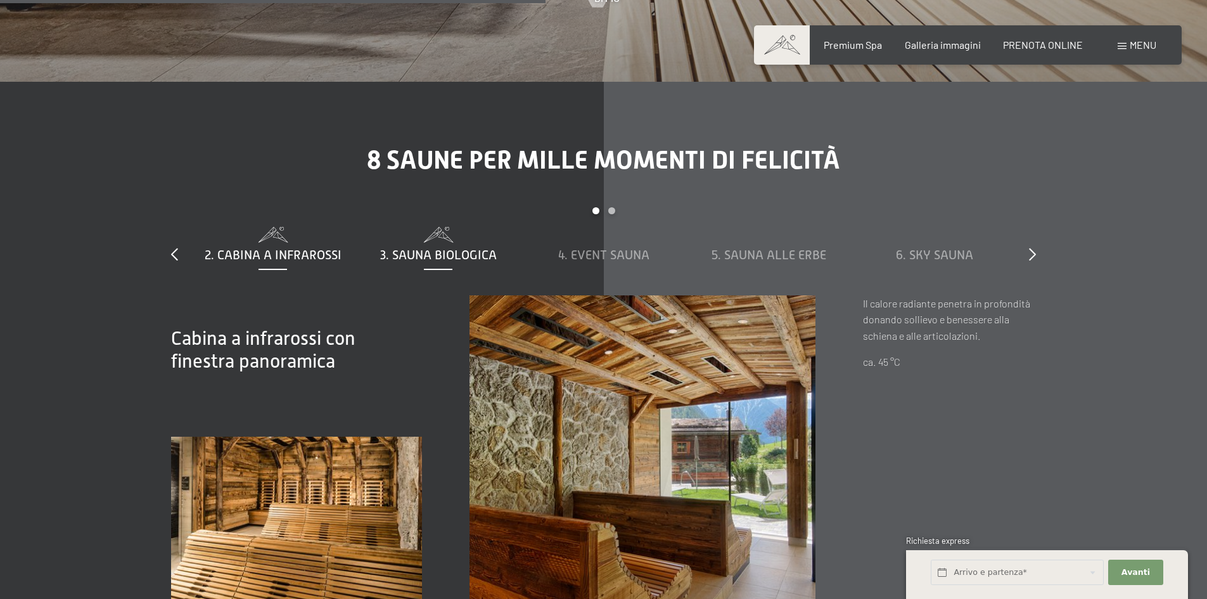
click at [409, 248] on span "3. Sauna biologica" at bounding box center [438, 255] width 117 height 14
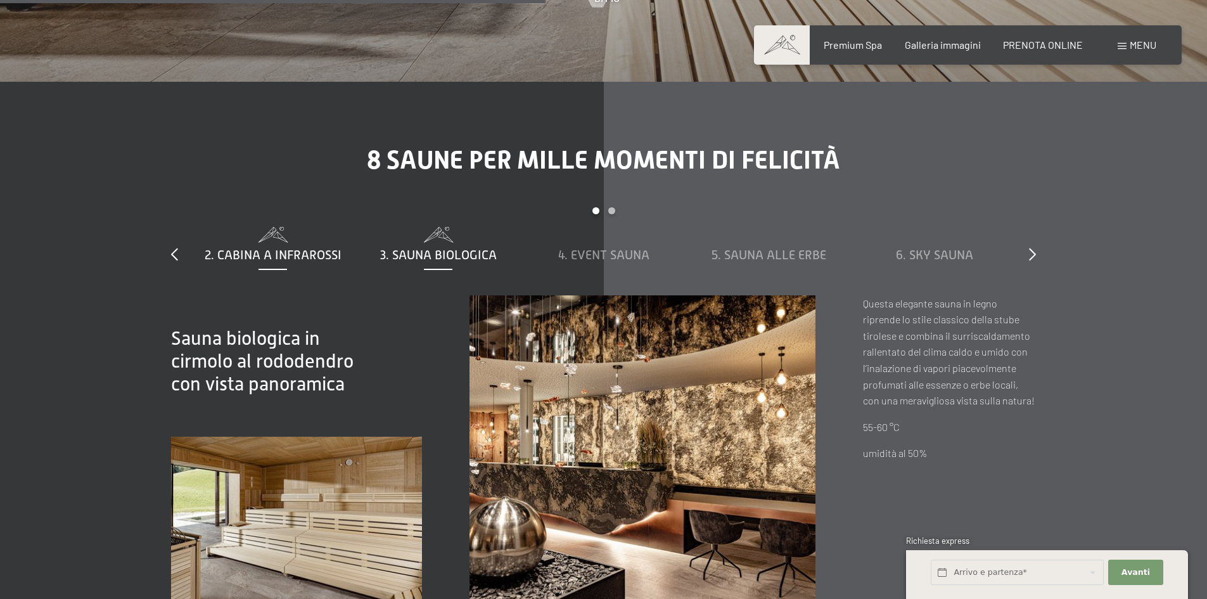
click at [344, 246] on div "2. Cabina a infrarossi" at bounding box center [272, 255] width 153 height 18
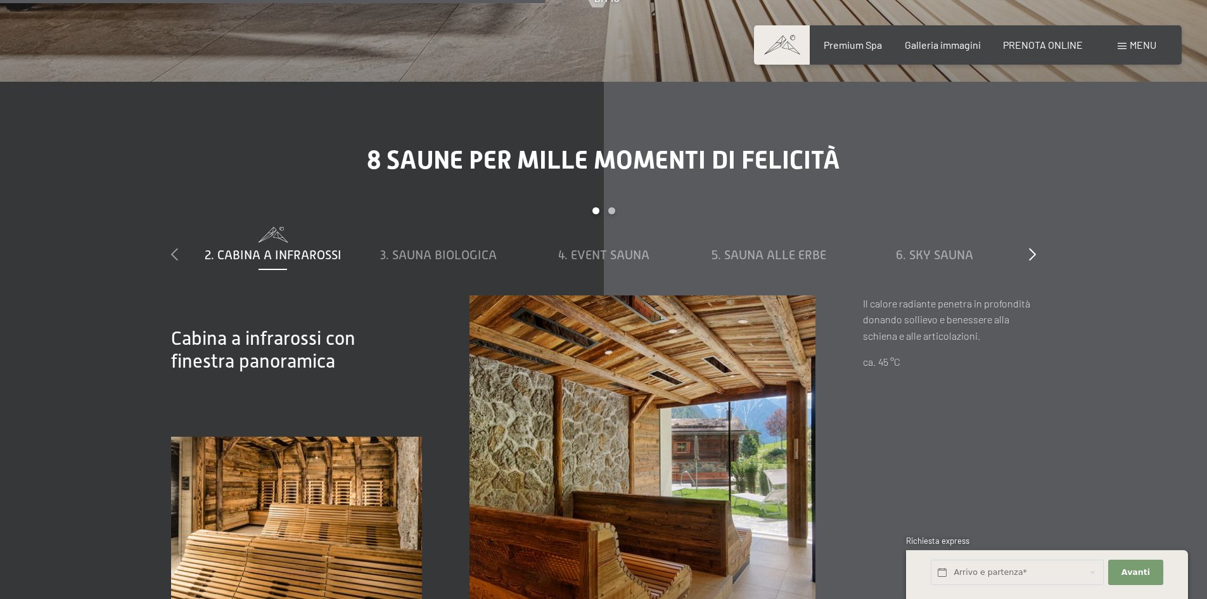
click at [171, 248] on icon at bounding box center [174, 254] width 7 height 13
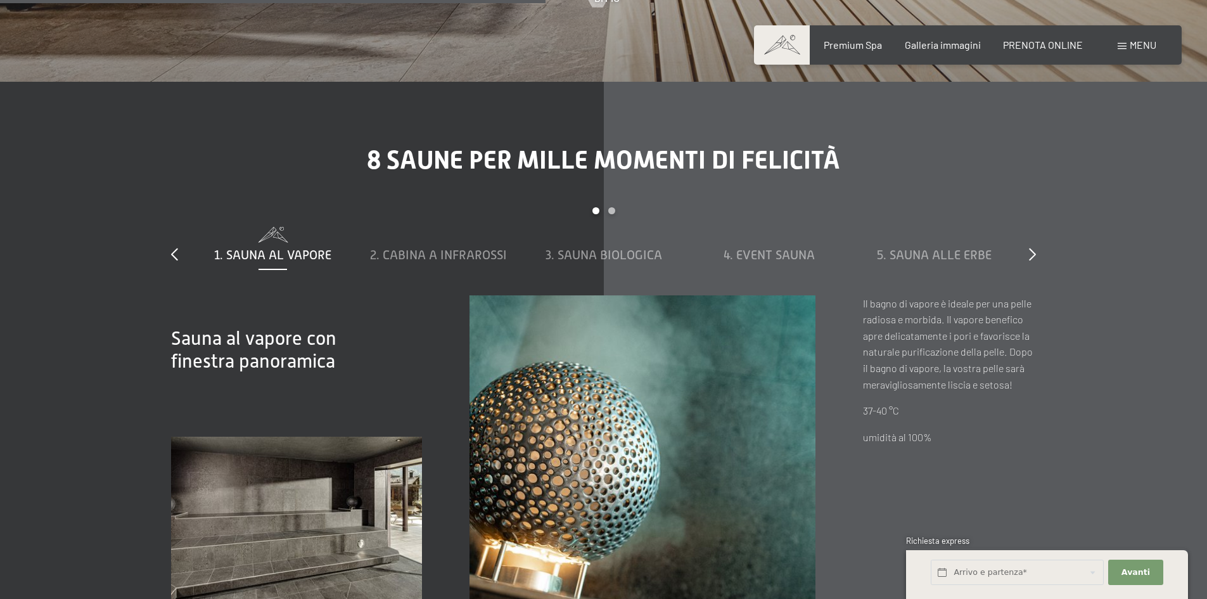
click at [300, 248] on span "1. Sauna al vapore" at bounding box center [272, 255] width 117 height 14
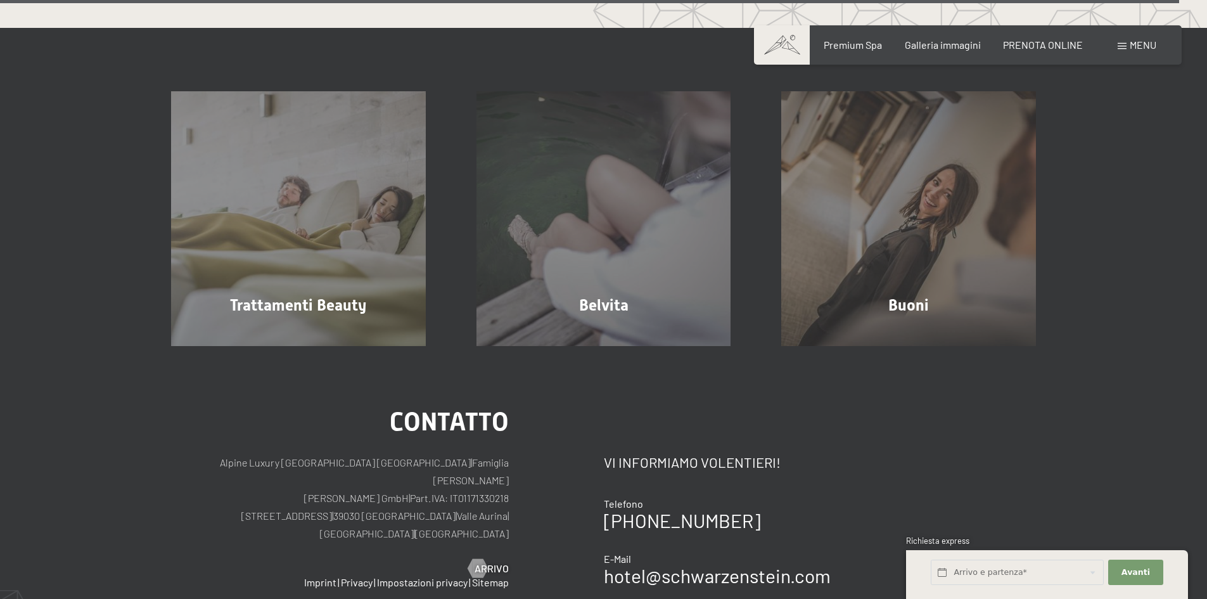
scroll to position [7732, 0]
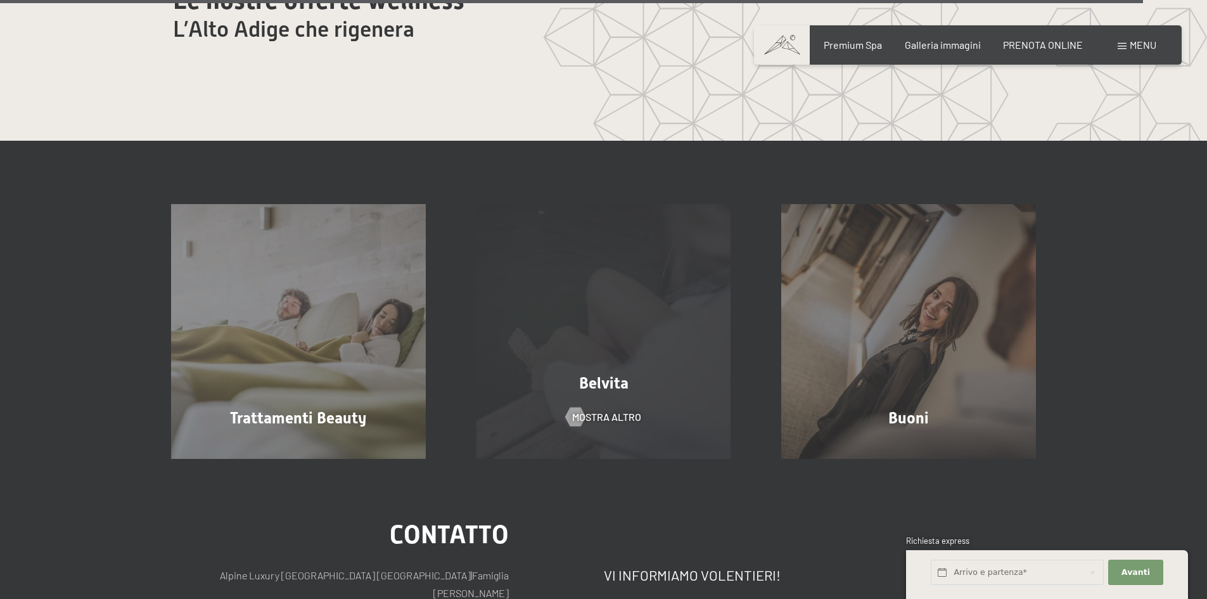
click at [616, 375] on span "Belvita" at bounding box center [603, 383] width 49 height 18
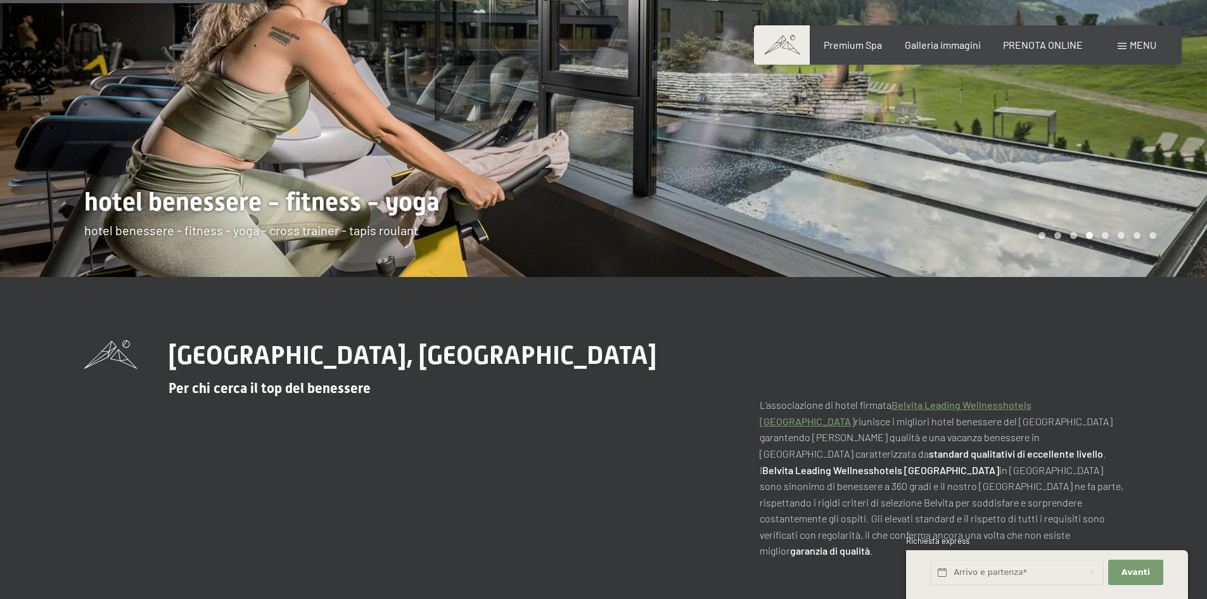
scroll to position [380, 0]
